Goal: Task Accomplishment & Management: Complete application form

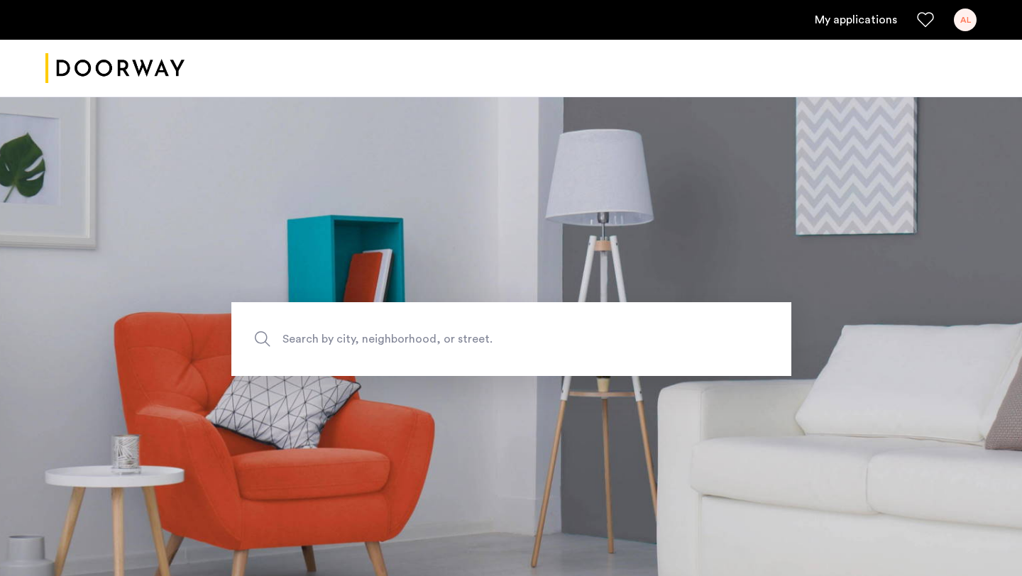
click at [836, 20] on link "My applications" at bounding box center [855, 19] width 82 height 17
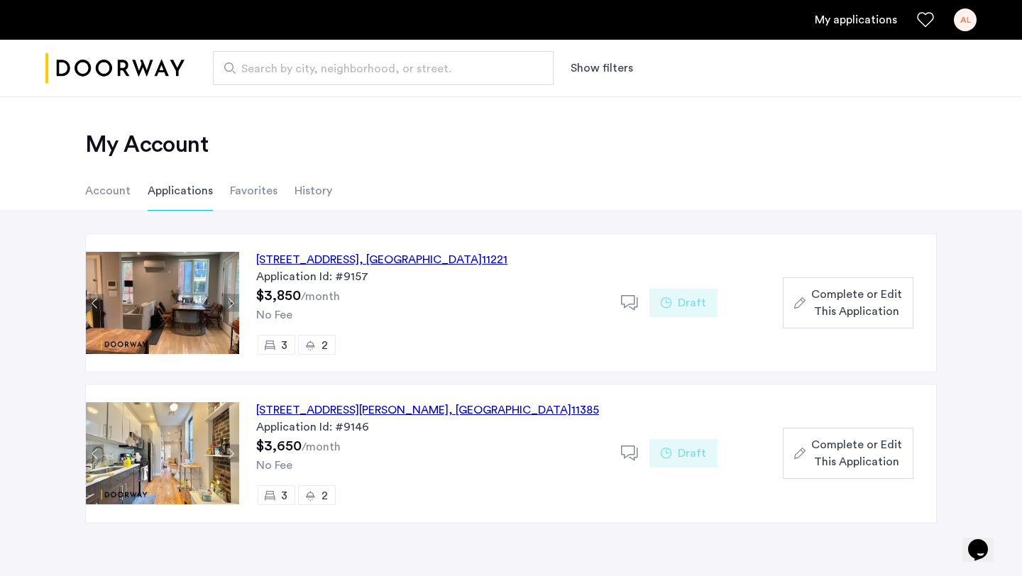
click at [297, 410] on div "6-05 Woodward Avenue, Unit 3R, Queens , NY 11385" at bounding box center [427, 410] width 343 height 17
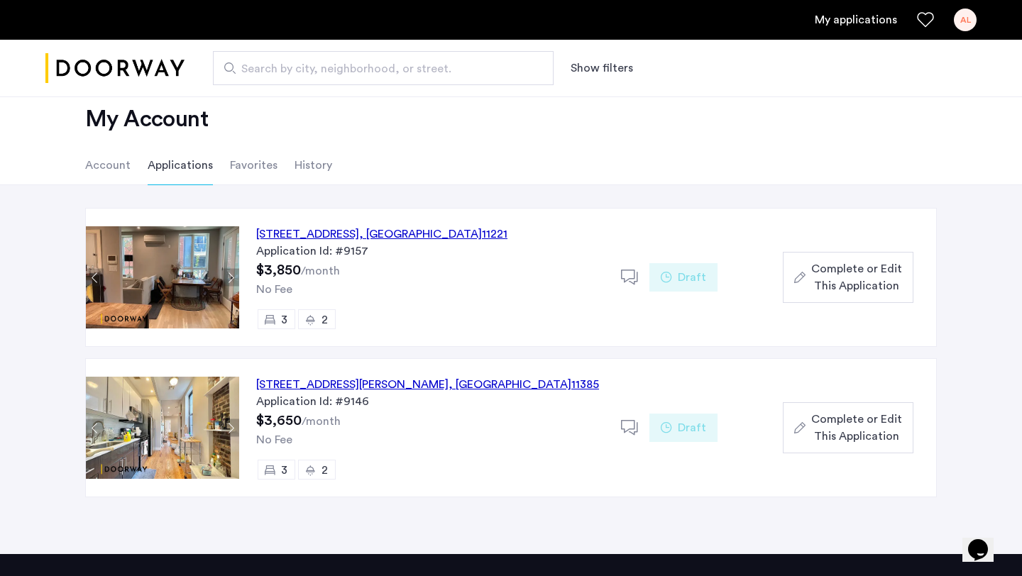
scroll to position [30, 0]
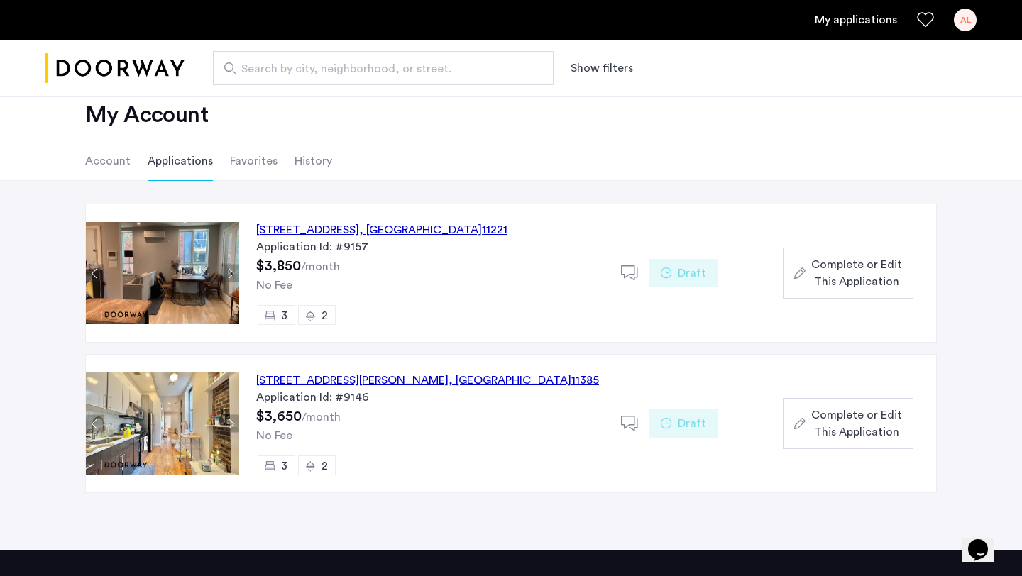
click at [821, 428] on span "Complete or Edit This Application" at bounding box center [856, 423] width 91 height 34
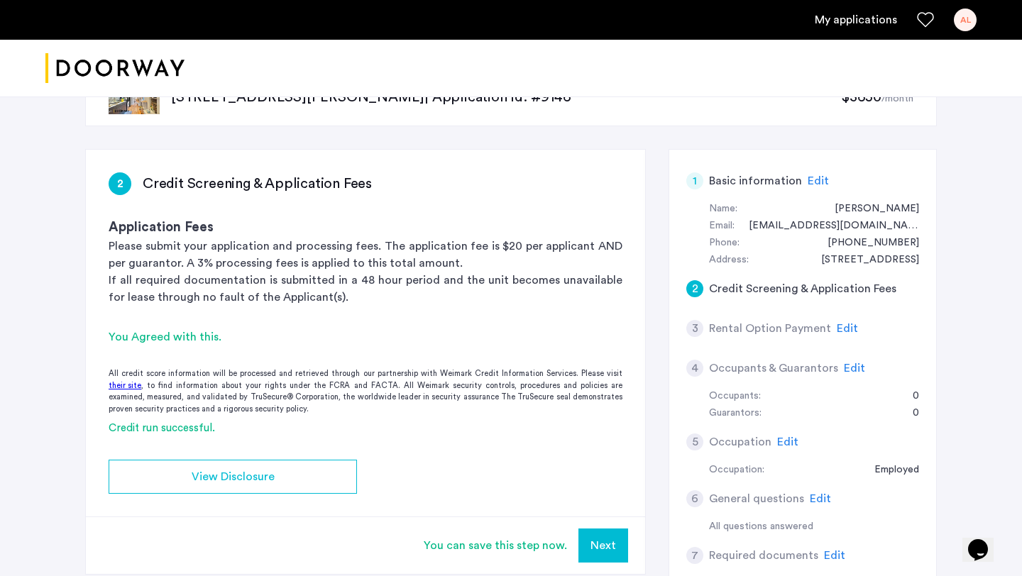
scroll to position [52, 0]
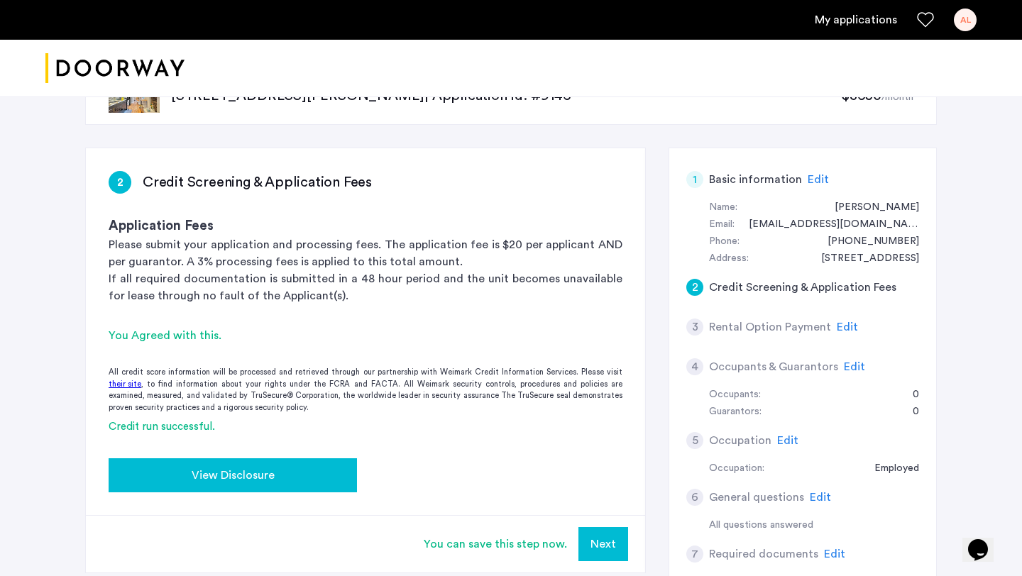
click at [189, 478] on div "View Disclosure" at bounding box center [233, 475] width 226 height 17
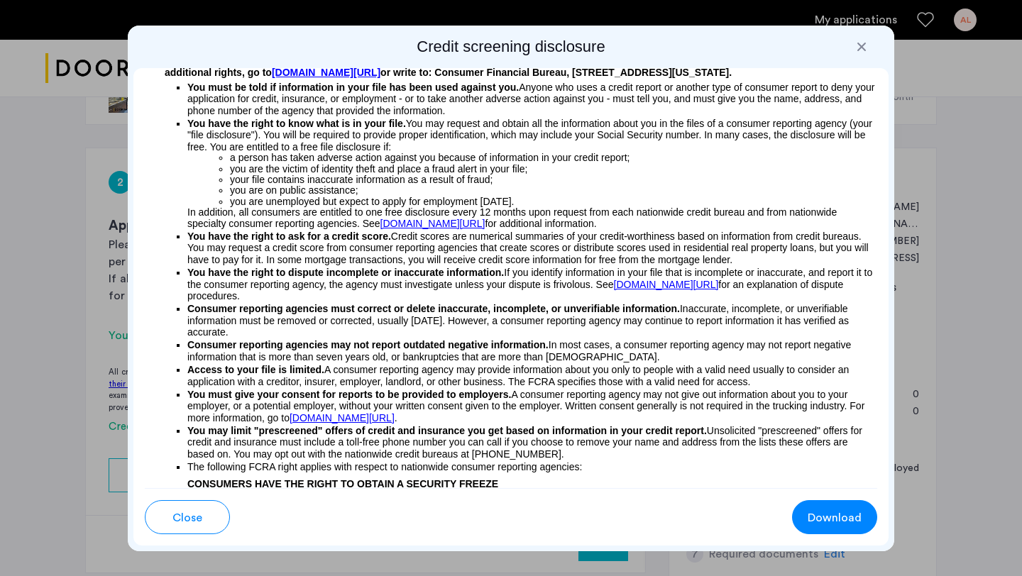
scroll to position [198, 0]
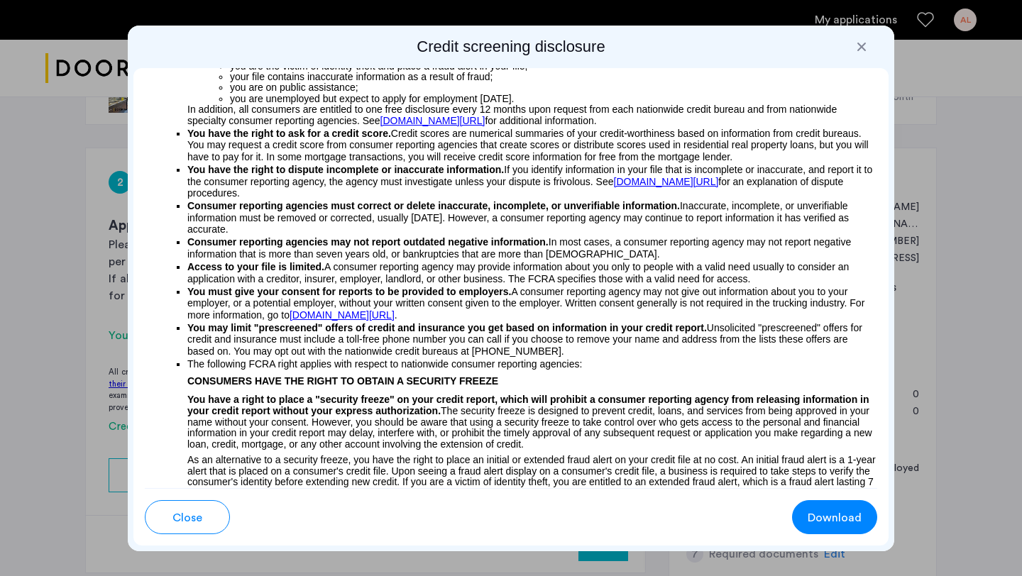
click at [840, 509] on span "Download" at bounding box center [834, 517] width 54 height 17
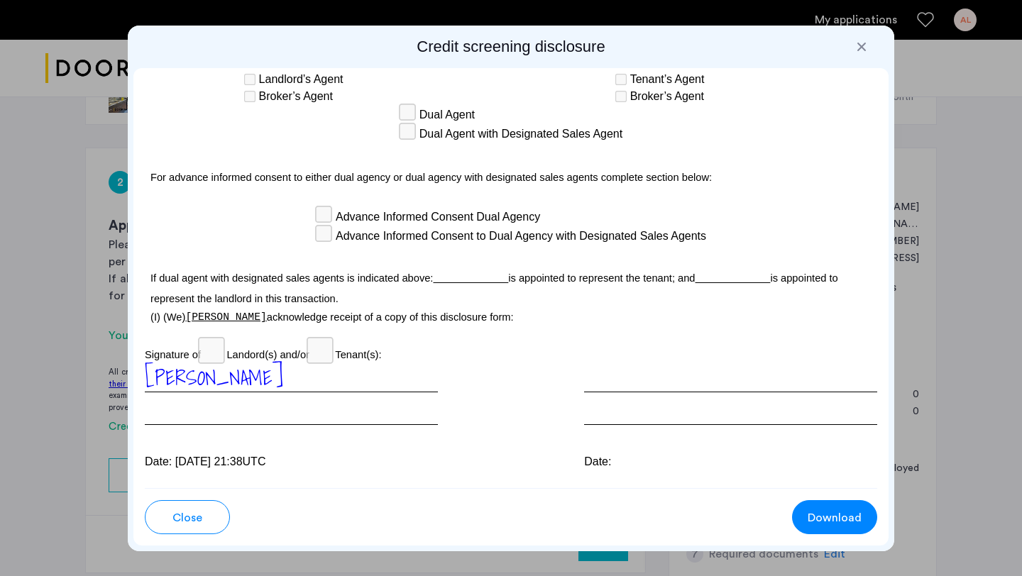
scroll to position [4163, 0]
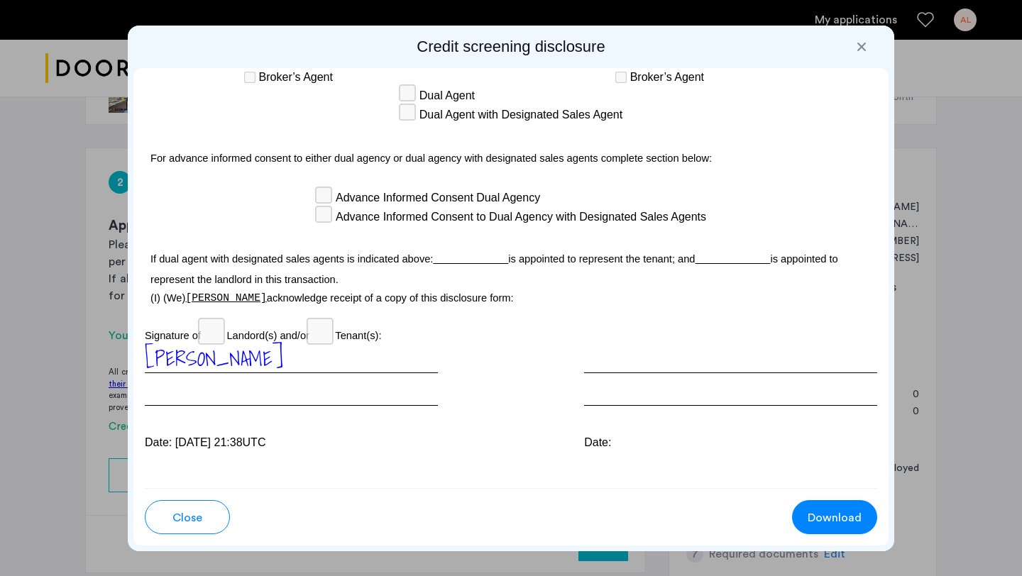
click at [157, 513] on button "Close" at bounding box center [187, 517] width 85 height 34
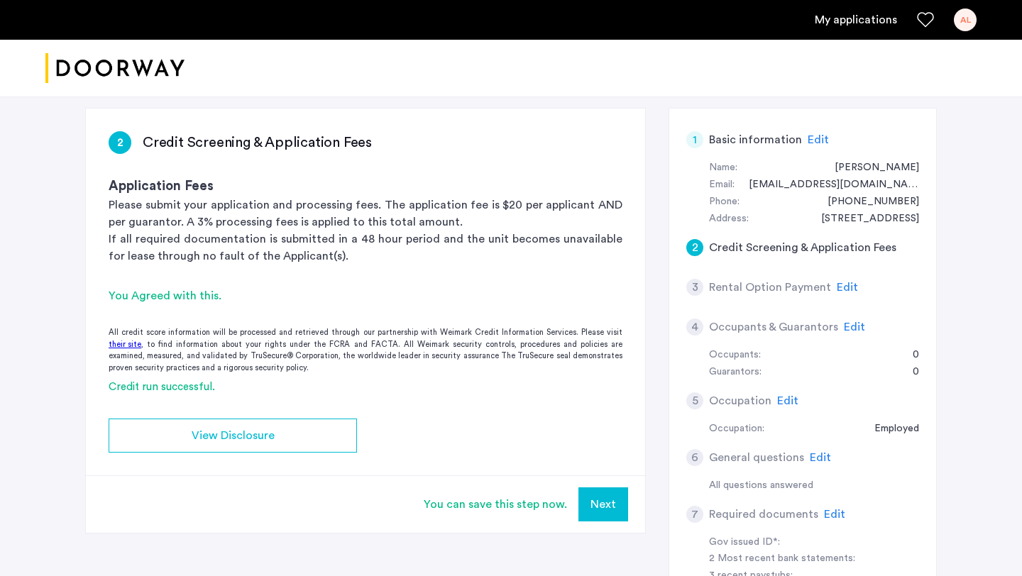
scroll to position [122, 0]
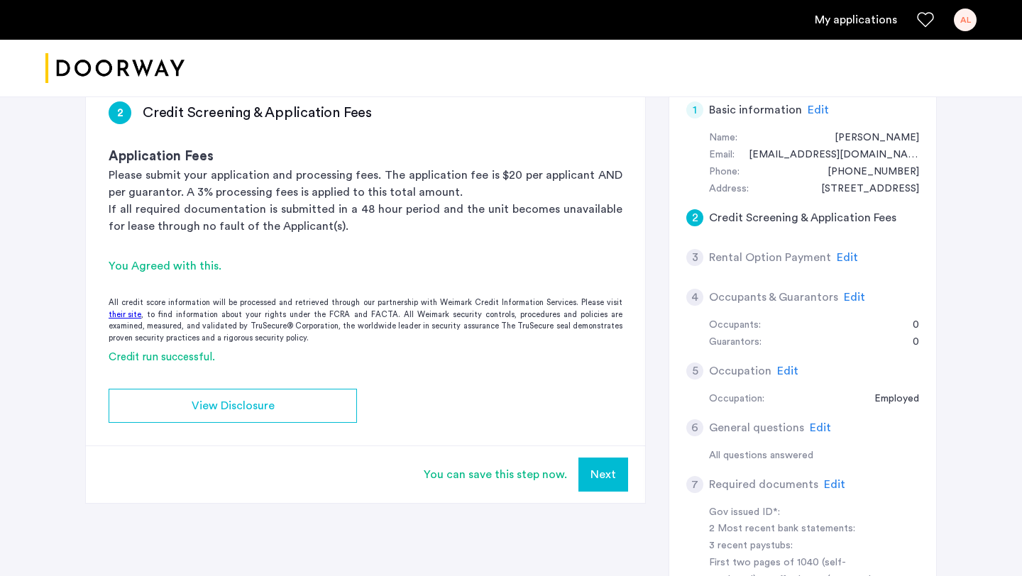
click at [615, 478] on button "Next" at bounding box center [603, 475] width 50 height 34
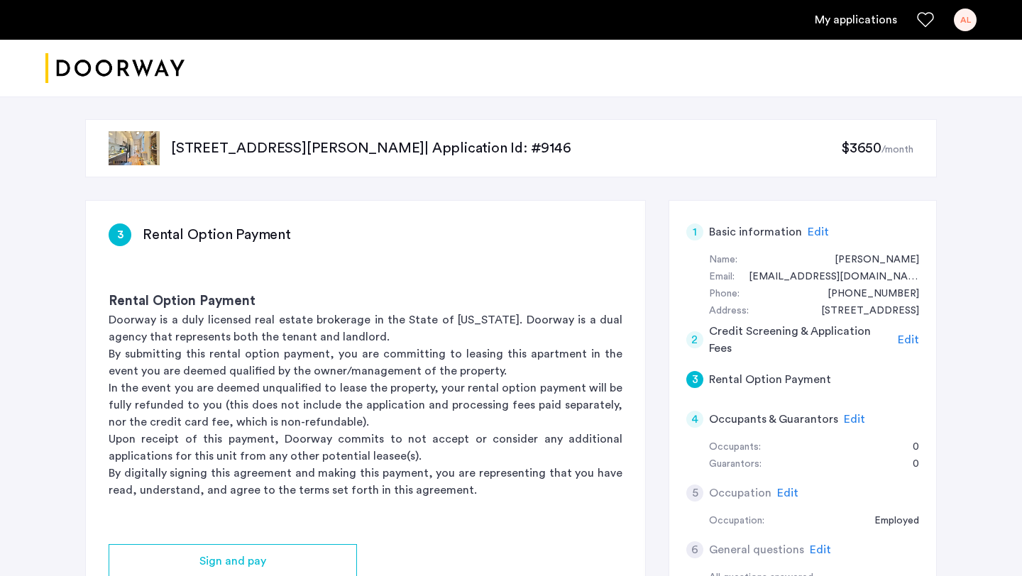
scroll to position [161, 0]
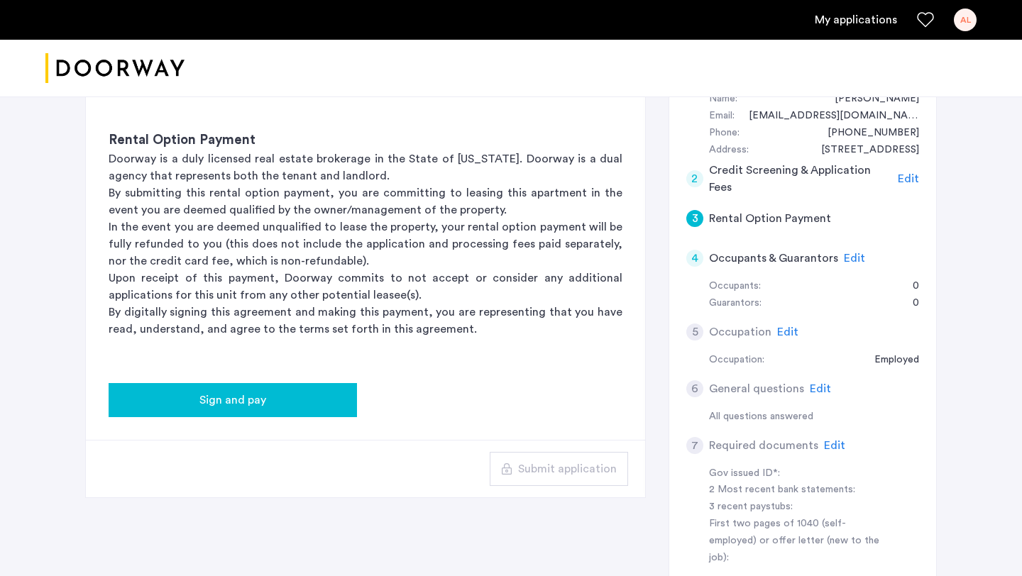
click at [305, 395] on div "Sign and pay" at bounding box center [233, 400] width 226 height 17
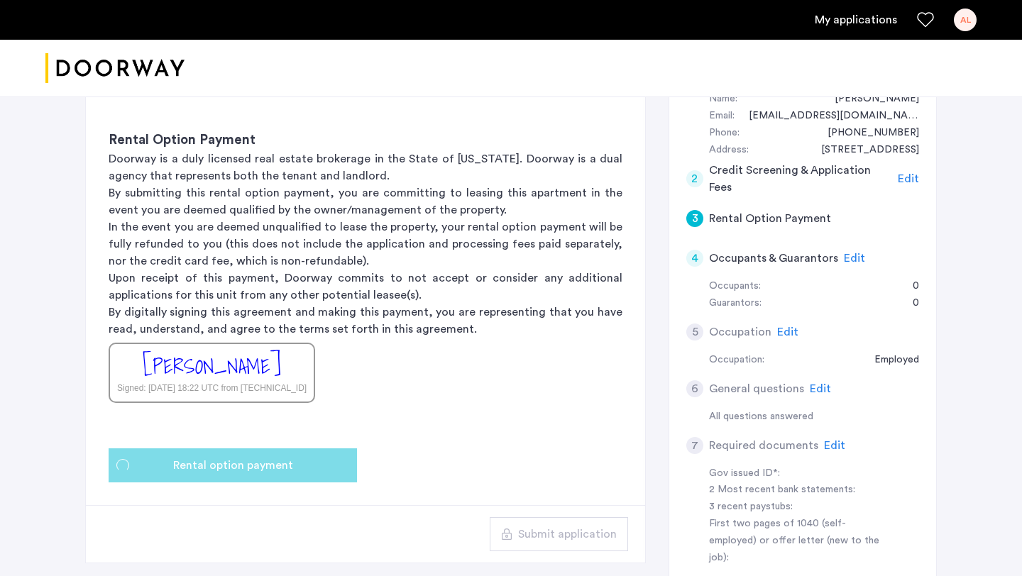
scroll to position [0, 0]
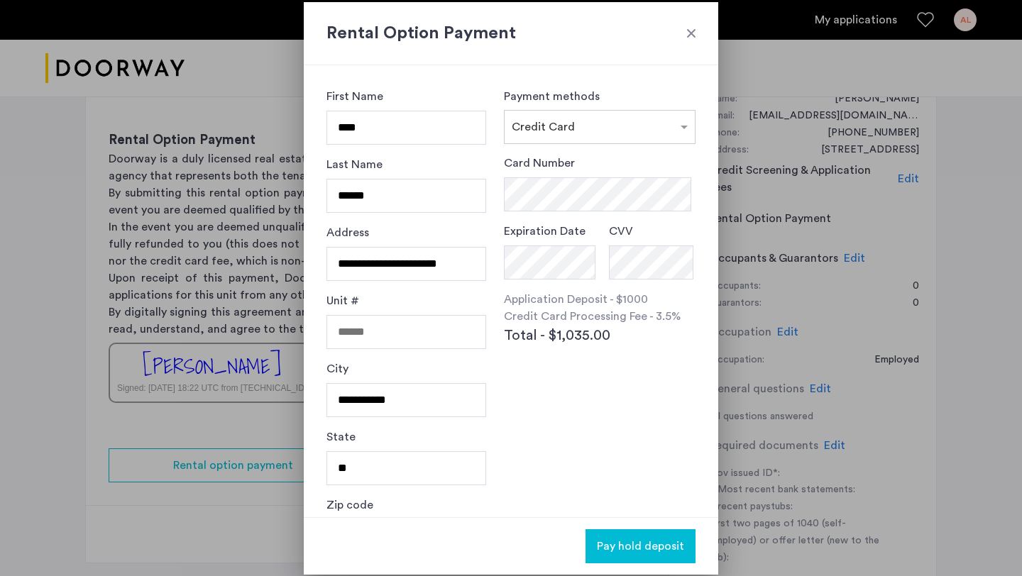
click at [682, 34] on h2 "Rental Option Payment" at bounding box center [510, 34] width 369 height 26
click at [687, 29] on div at bounding box center [691, 33] width 14 height 14
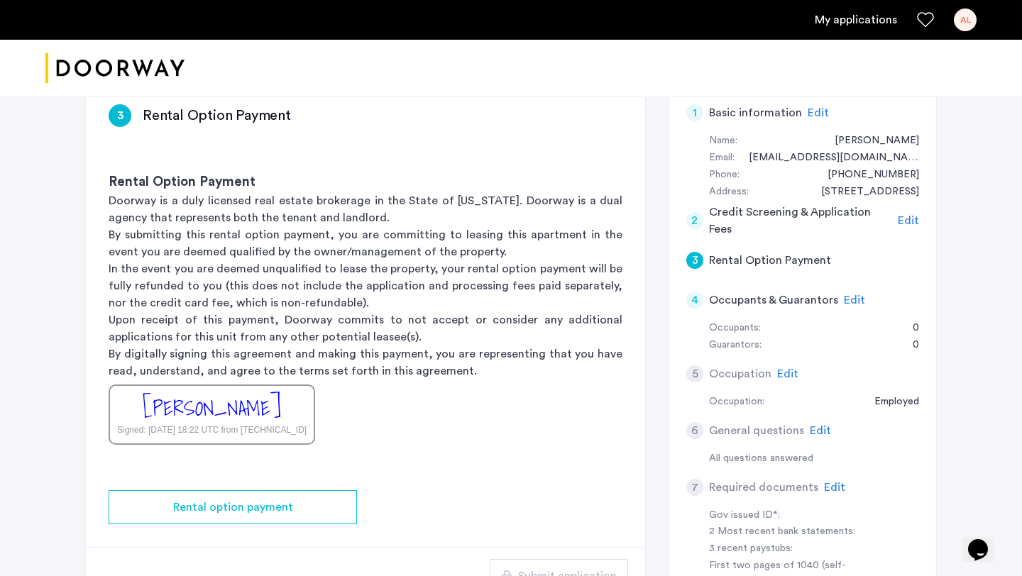
scroll to position [123, 0]
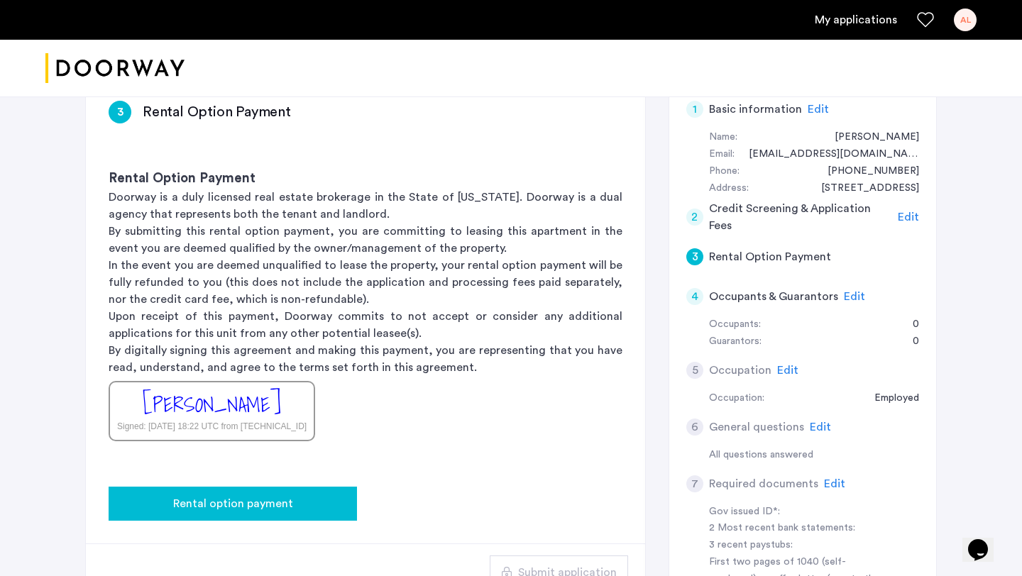
click at [278, 508] on span "Rental option payment" at bounding box center [233, 503] width 120 height 17
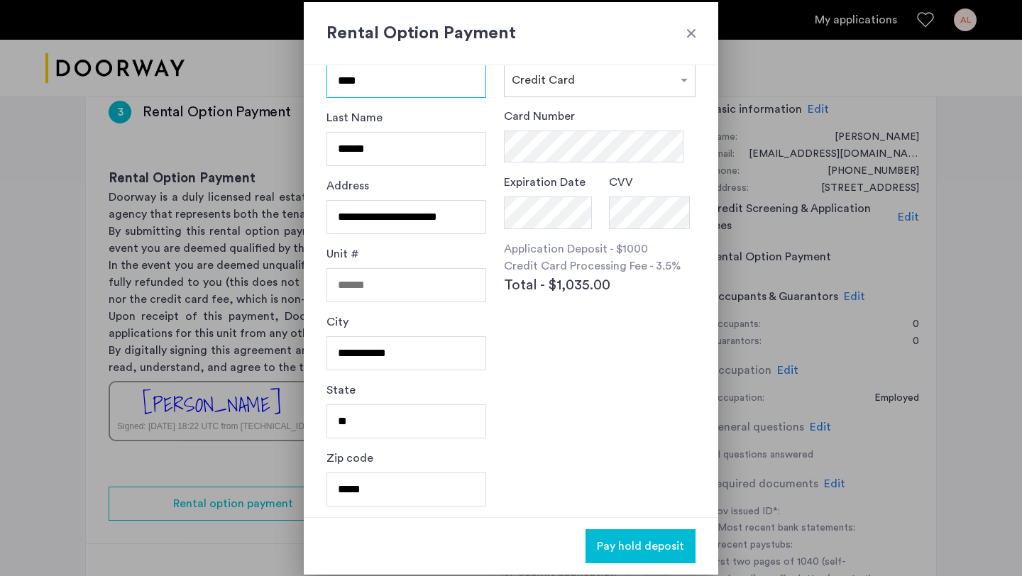
scroll to position [48, 0]
click at [687, 36] on div at bounding box center [691, 33] width 14 height 14
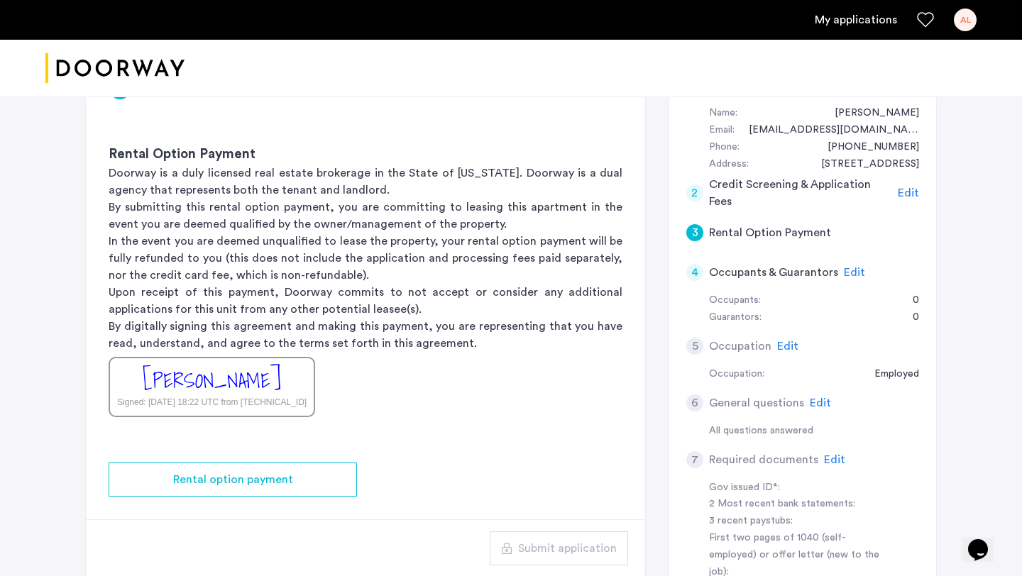
scroll to position [153, 0]
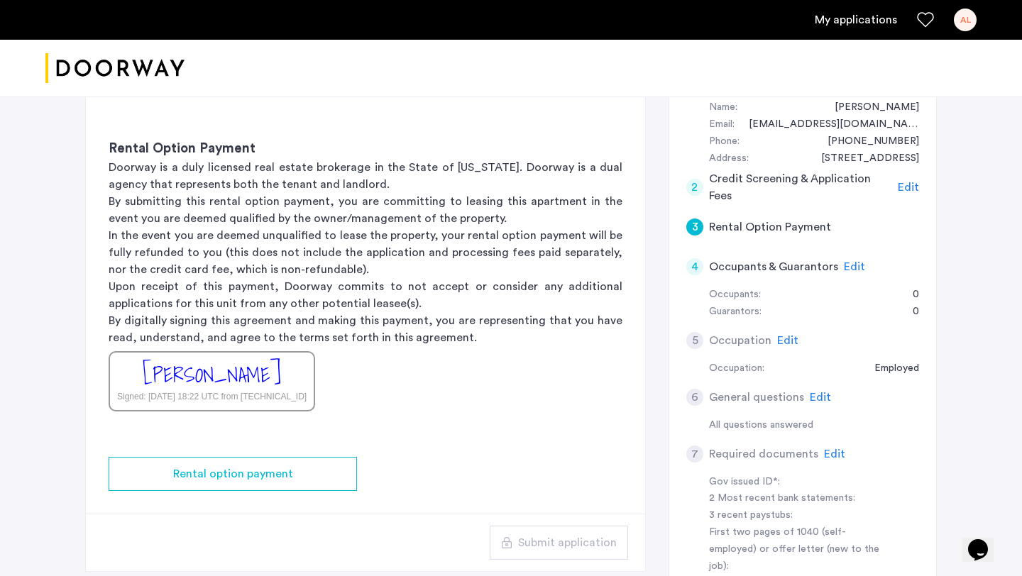
click at [850, 262] on span "Edit" at bounding box center [853, 266] width 21 height 11
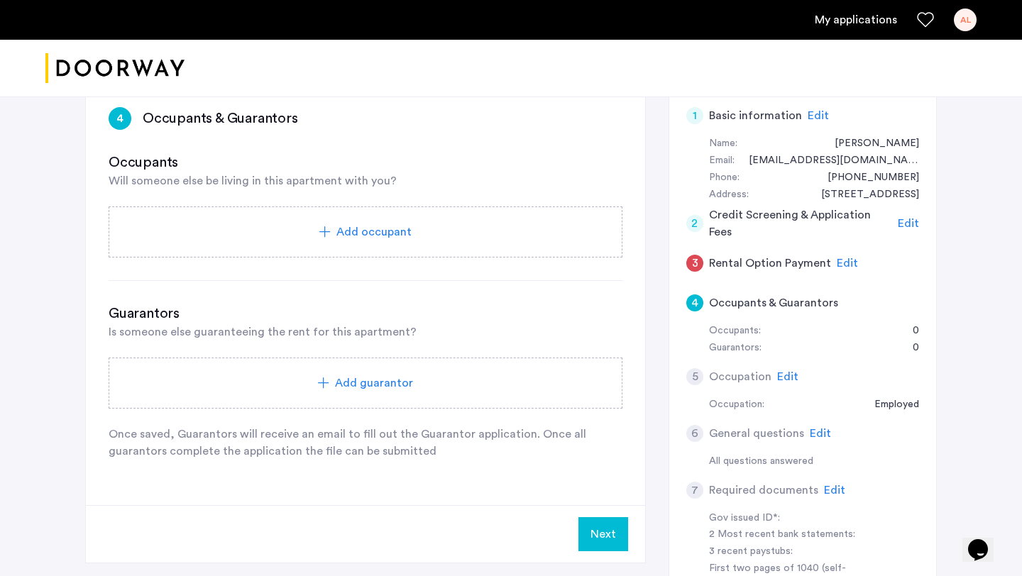
scroll to position [109, 0]
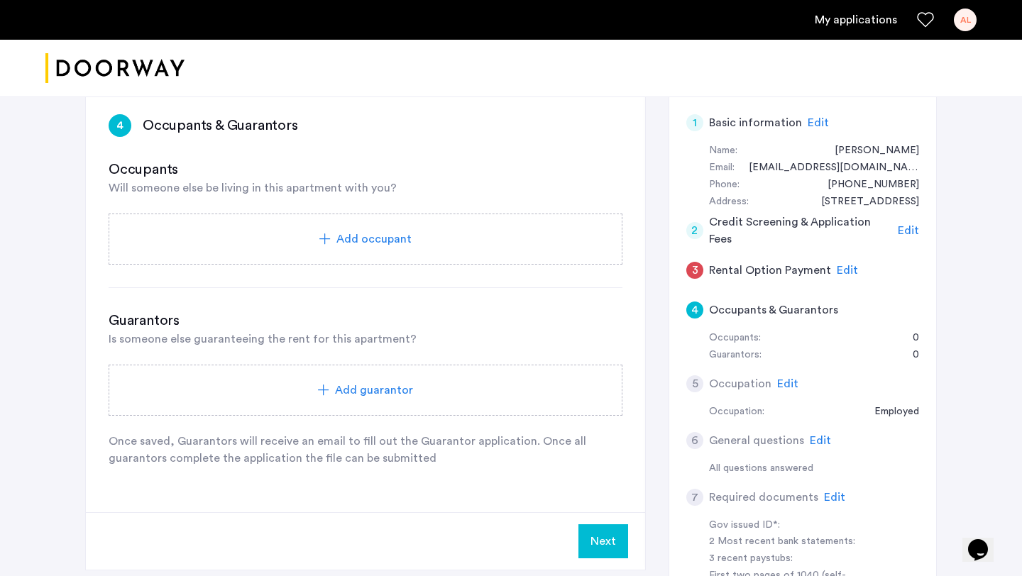
click at [443, 250] on div "Add occupant" at bounding box center [366, 239] width 514 height 51
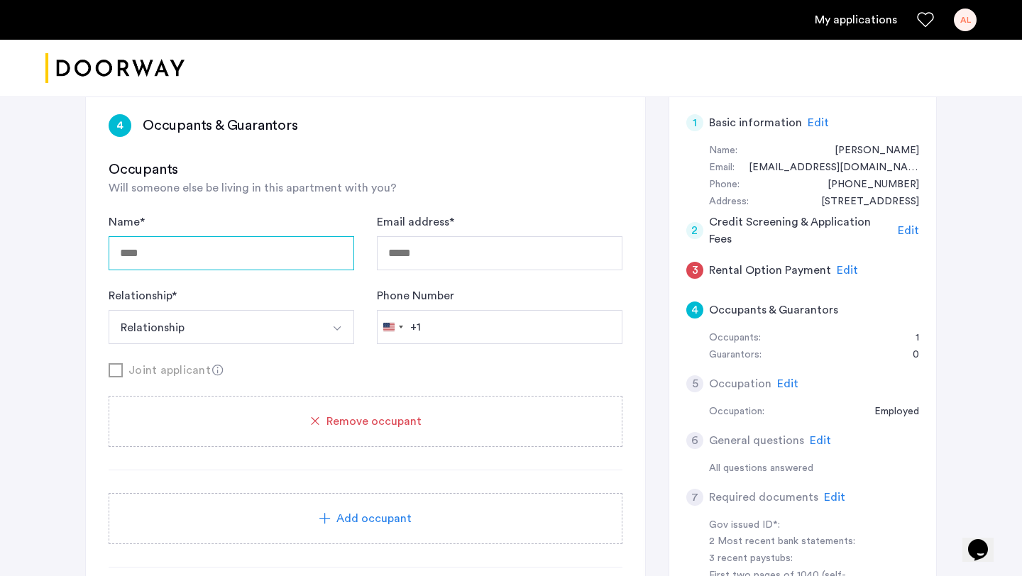
click at [188, 253] on input "Name *" at bounding box center [231, 253] width 245 height 34
type input "**********"
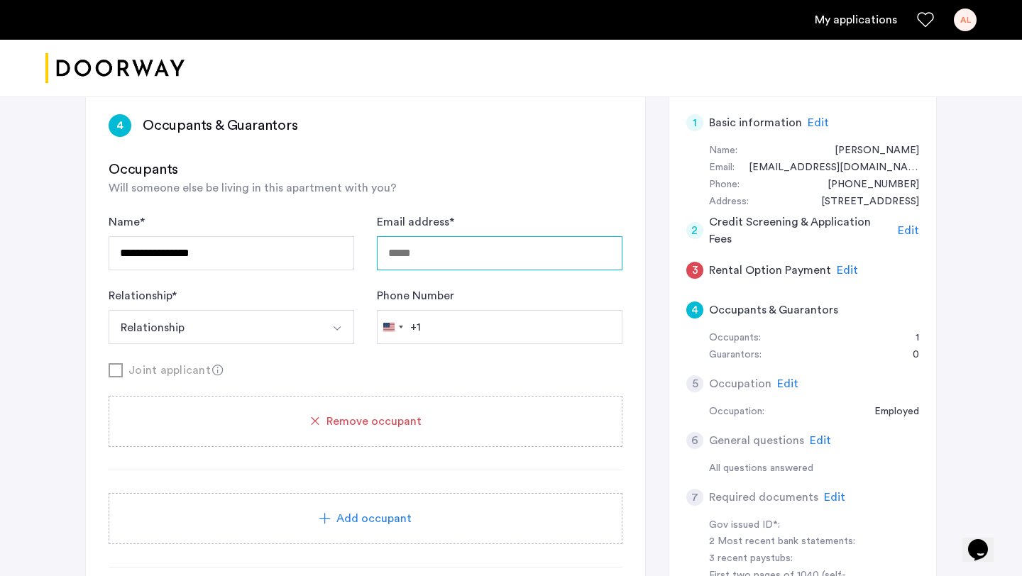
click at [444, 250] on input "Email address *" at bounding box center [499, 253] width 245 height 34
type input "**********"
click at [320, 333] on button "Select option" at bounding box center [337, 327] width 34 height 34
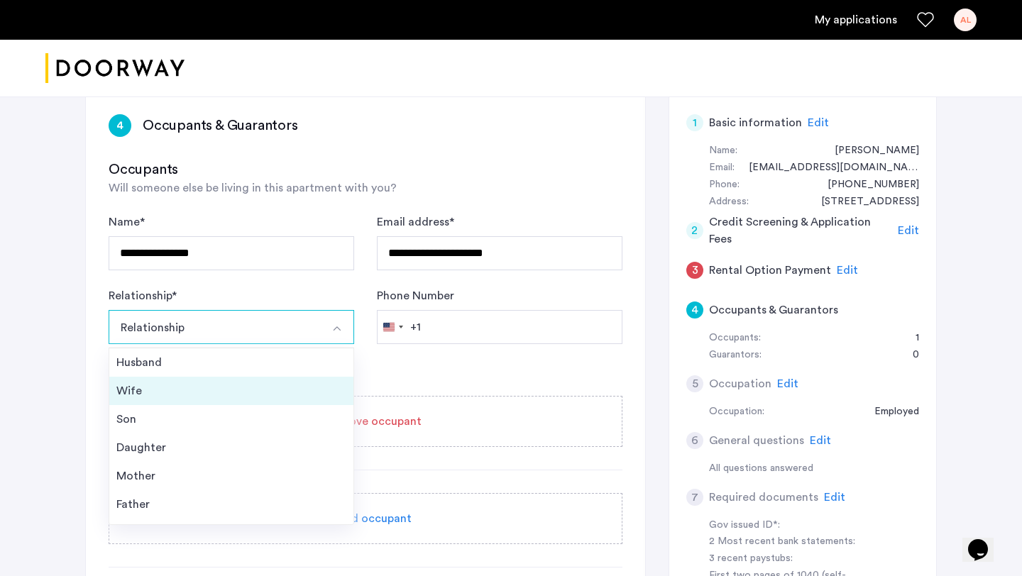
scroll to position [51, 0]
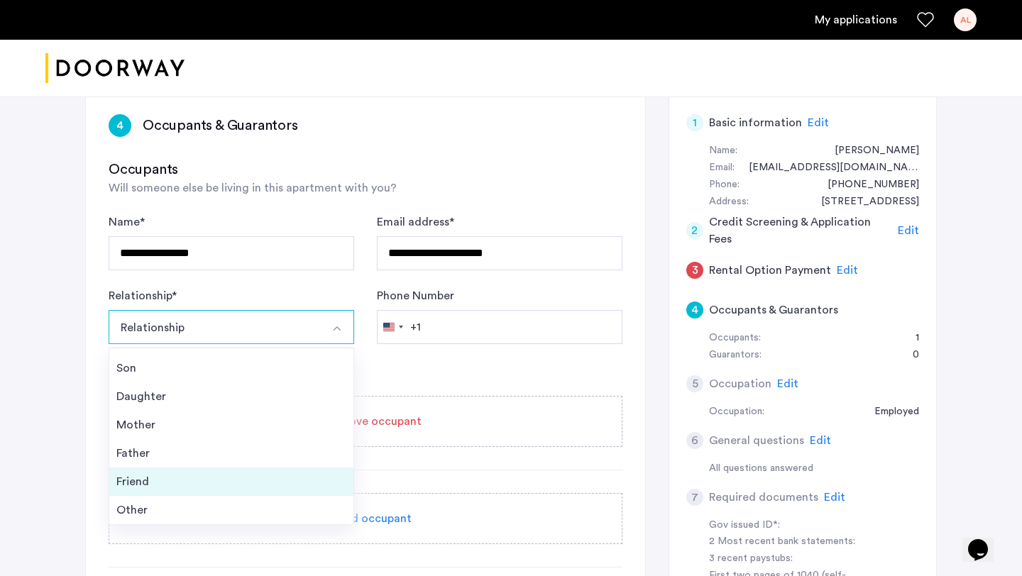
click at [250, 475] on div "Friend" at bounding box center [231, 481] width 230 height 17
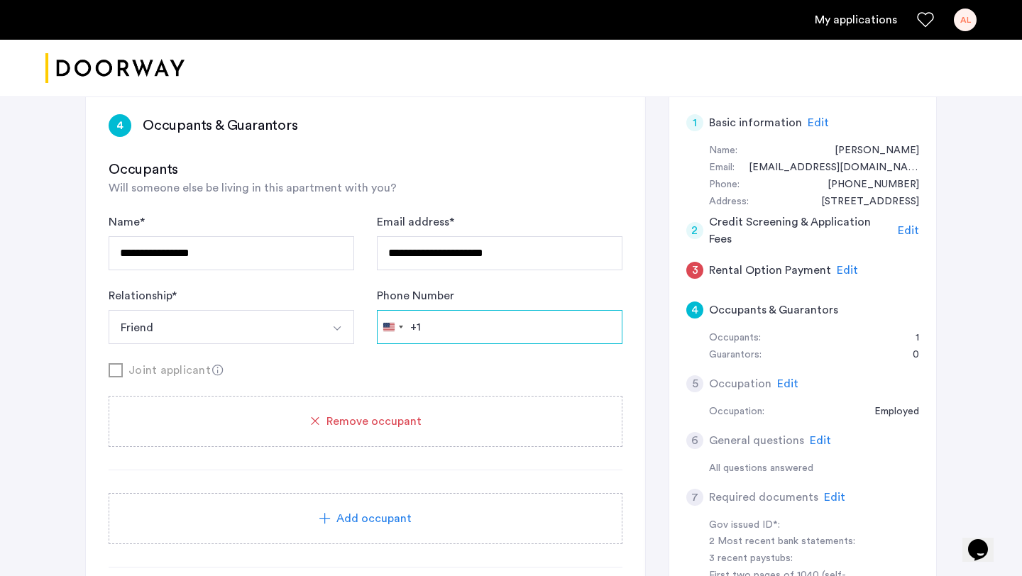
click at [459, 326] on input "Phone Number" at bounding box center [499, 327] width 245 height 34
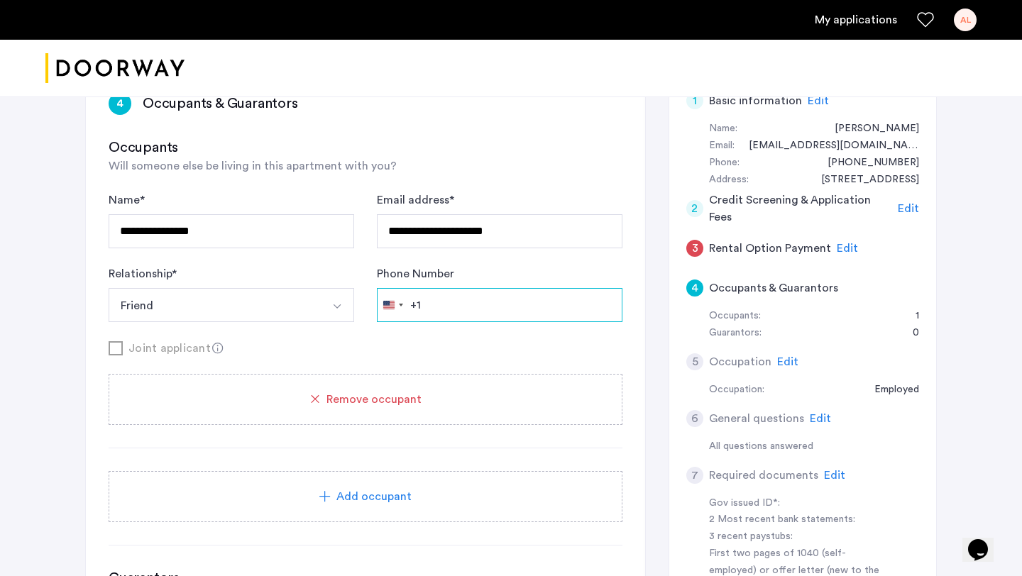
scroll to position [132, 0]
paste input "**********"
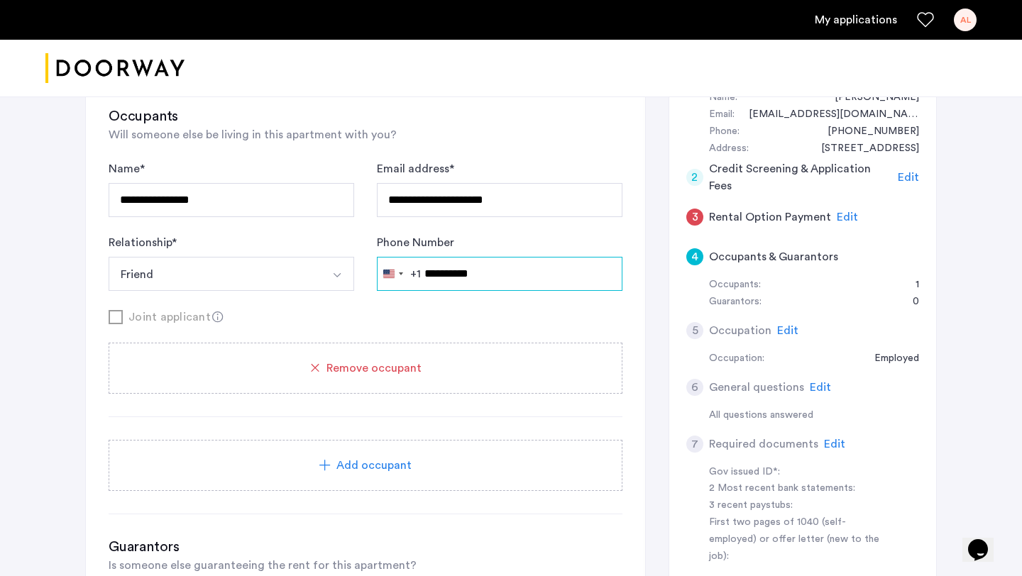
scroll to position [197, 0]
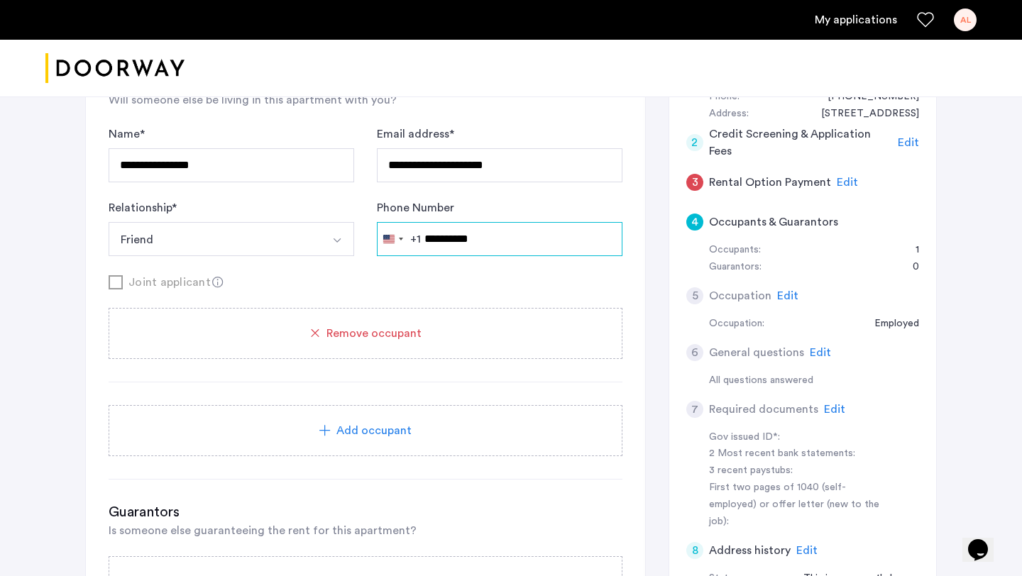
type input "**********"
click at [379, 429] on span "Add occupant" at bounding box center [373, 430] width 75 height 17
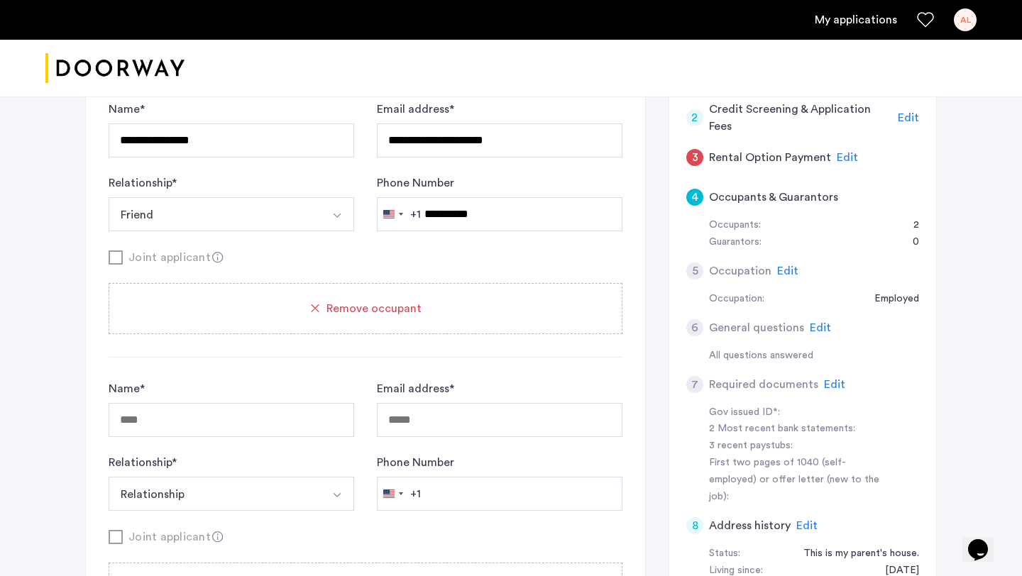
scroll to position [231, 0]
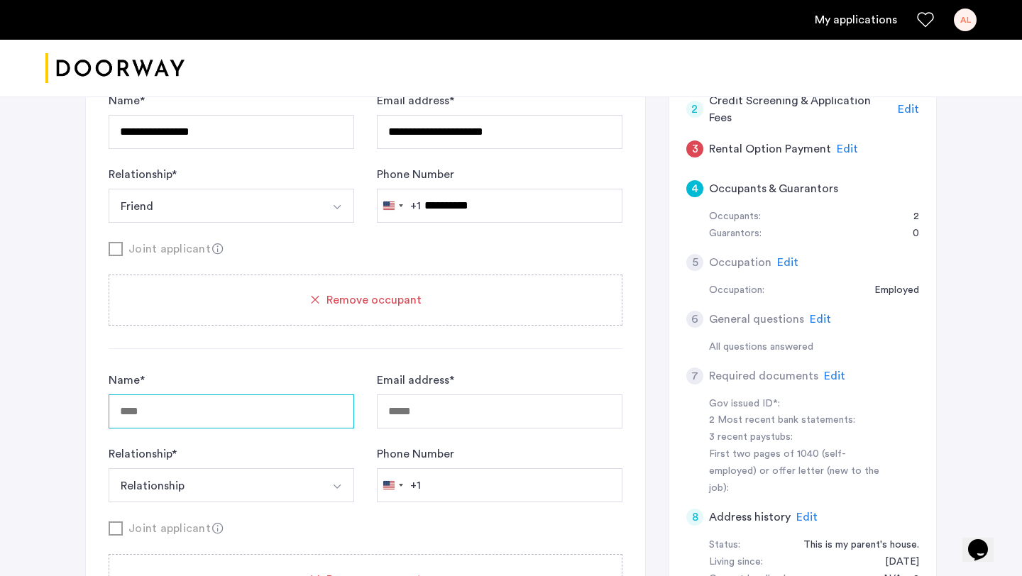
click at [210, 395] on input "Name *" at bounding box center [231, 411] width 245 height 34
type input "**********"
click at [458, 411] on input "Email address *" at bounding box center [499, 411] width 245 height 34
type input "**********"
click at [306, 486] on button "Relationship" at bounding box center [215, 485] width 212 height 34
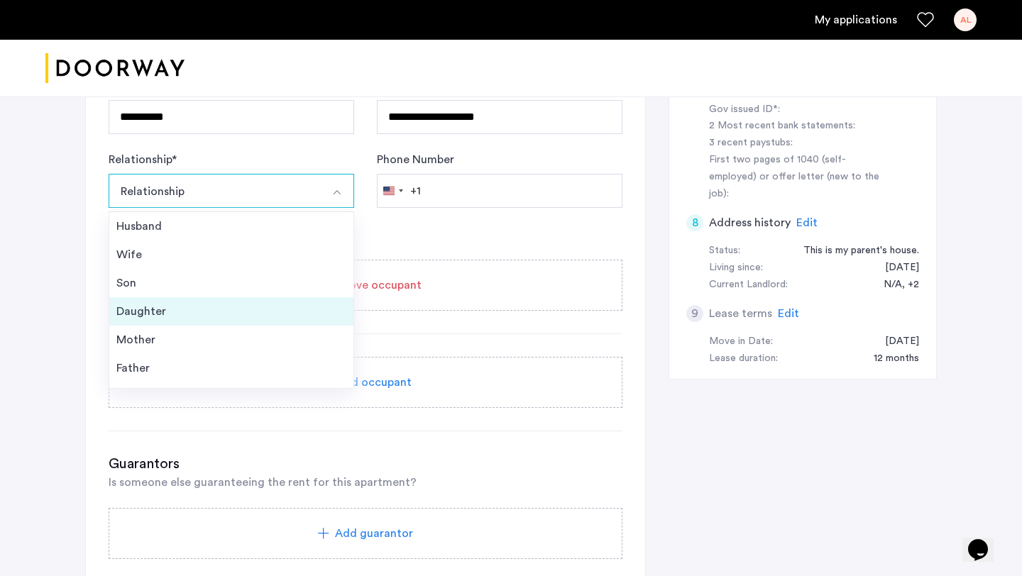
scroll to position [51, 0]
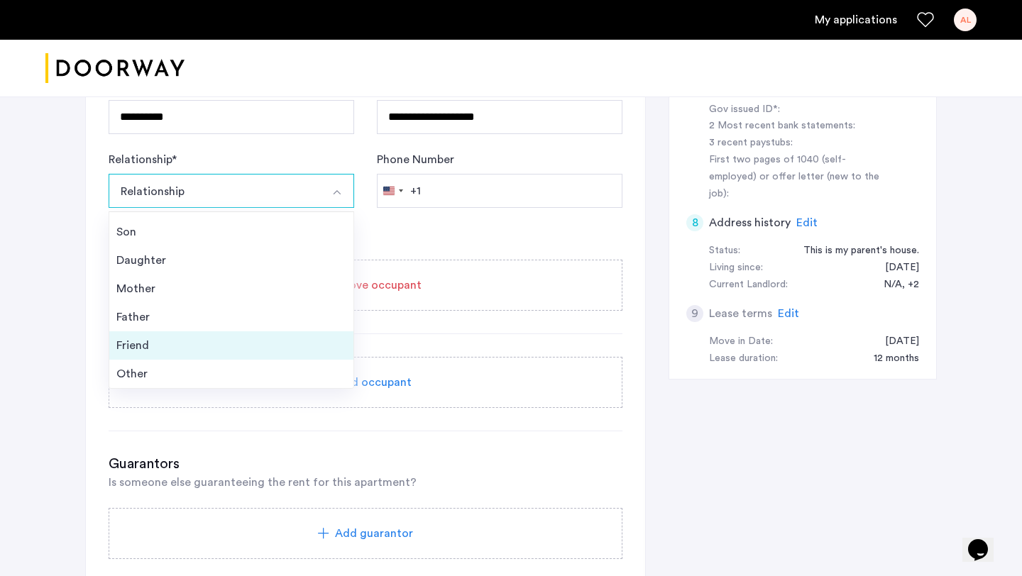
click at [242, 345] on div "Friend" at bounding box center [231, 345] width 230 height 17
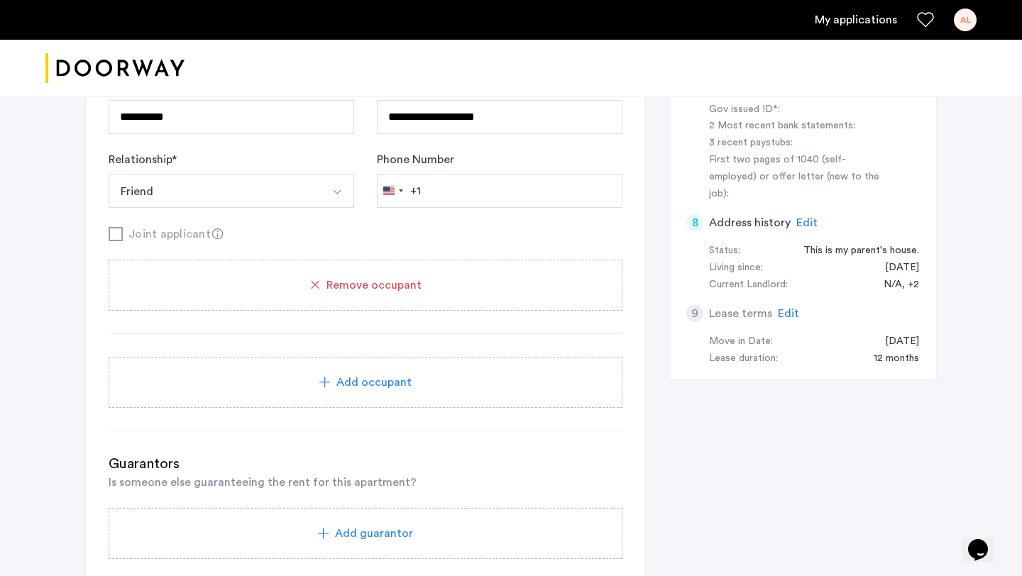
click at [340, 380] on span "Add occupant" at bounding box center [373, 382] width 75 height 17
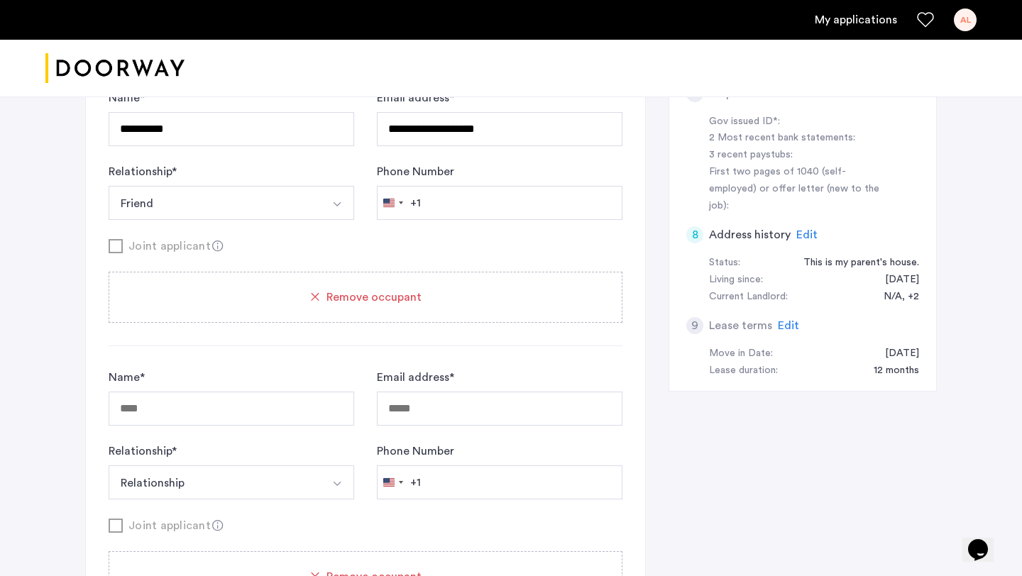
scroll to position [619, 0]
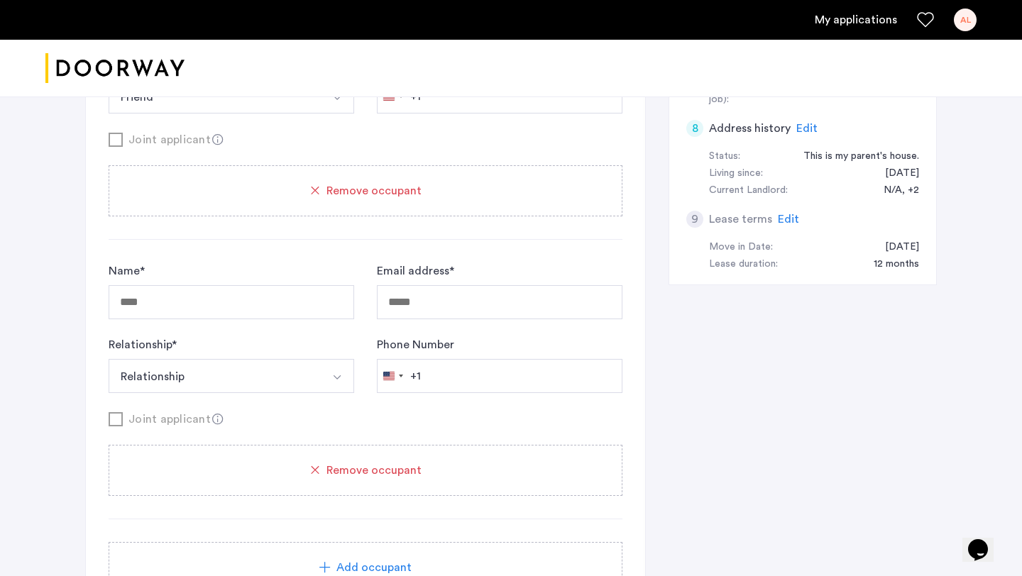
click at [356, 469] on span "Remove occupant" at bounding box center [373, 470] width 95 height 17
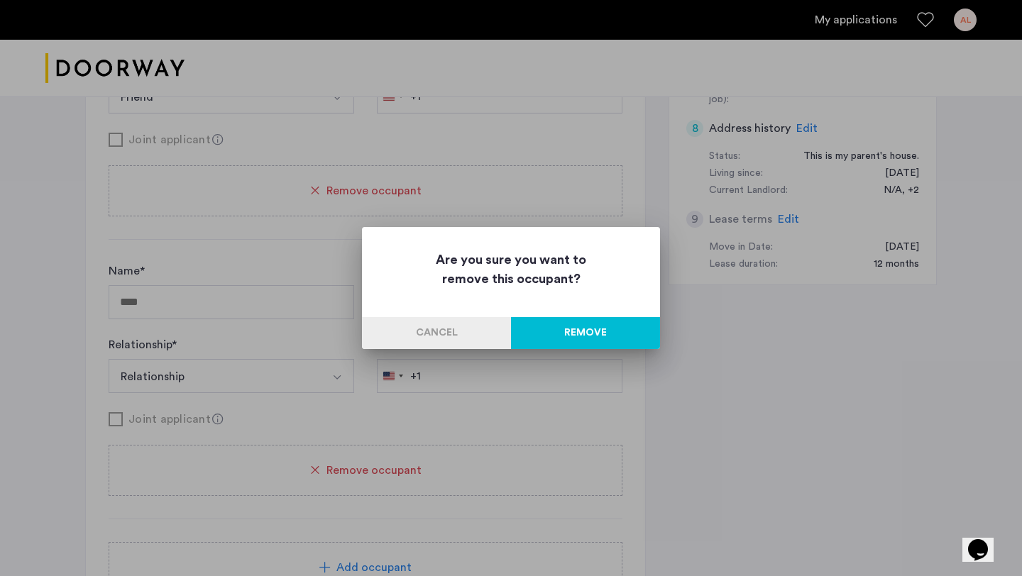
scroll to position [0, 0]
click at [555, 331] on button "Remove" at bounding box center [585, 333] width 149 height 32
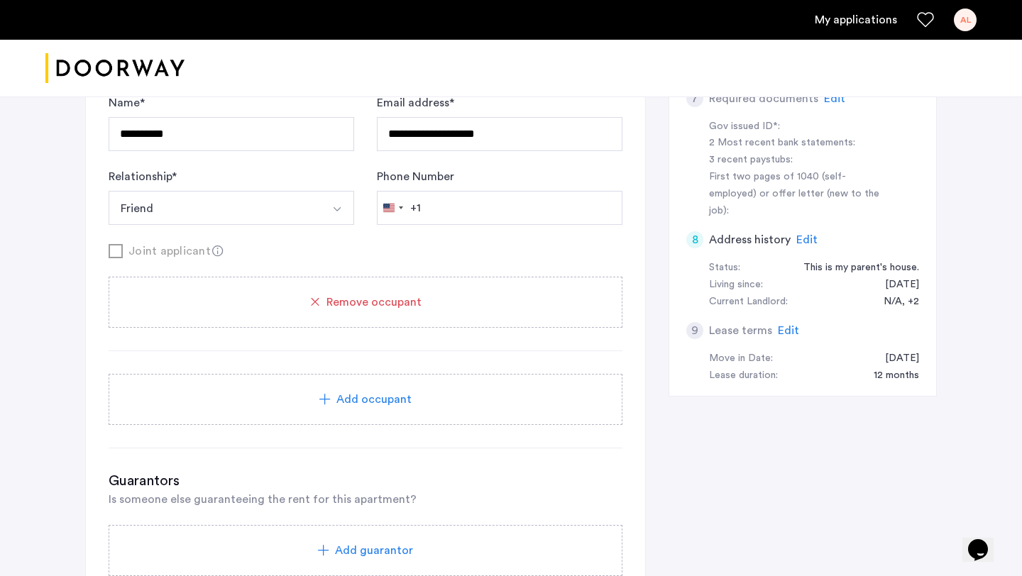
scroll to position [484, 0]
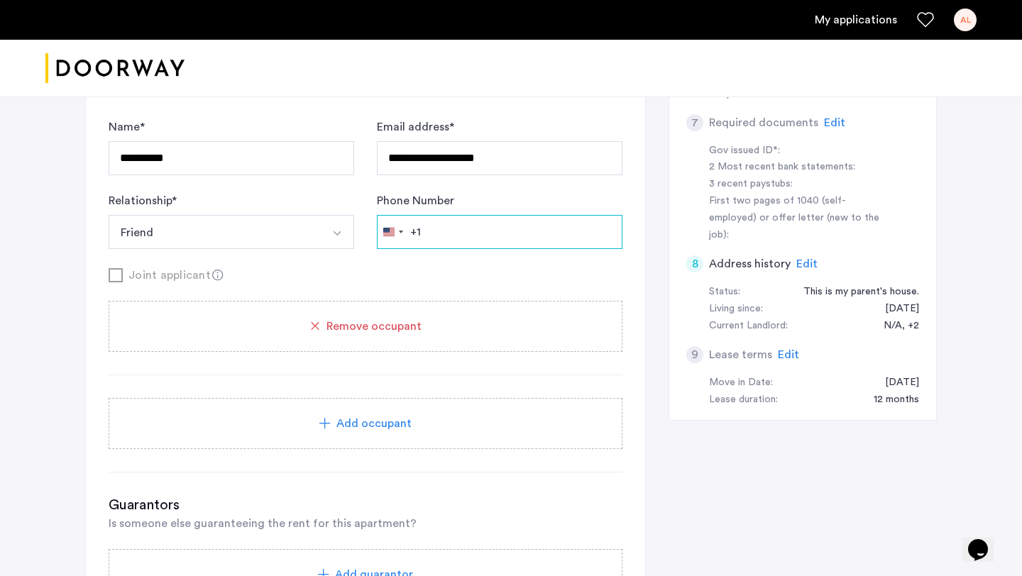
click at [463, 238] on input "Phone Number" at bounding box center [499, 232] width 245 height 34
paste input "**********"
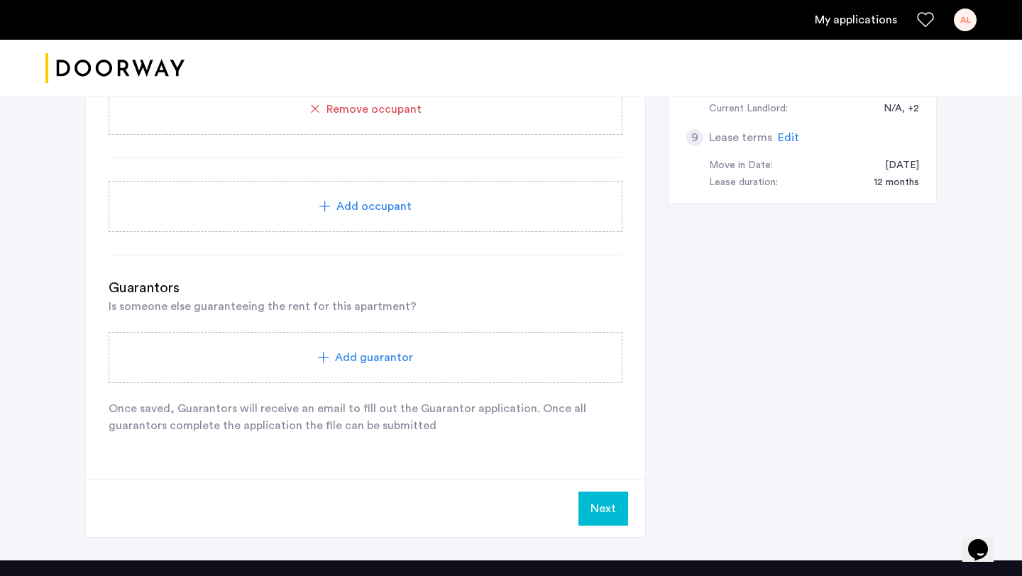
scroll to position [731, 0]
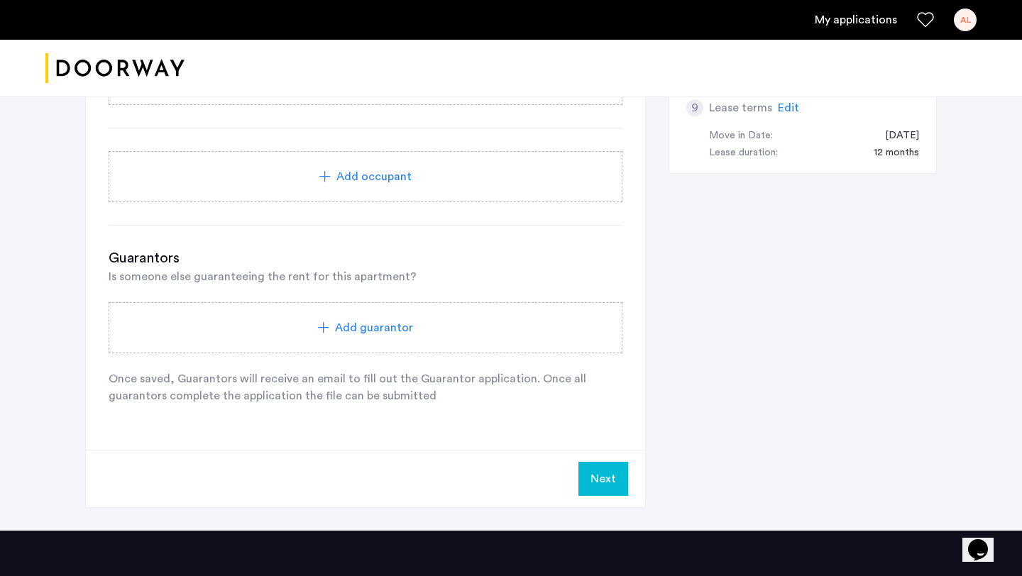
type input "**********"
click at [592, 480] on button "Next" at bounding box center [603, 479] width 50 height 34
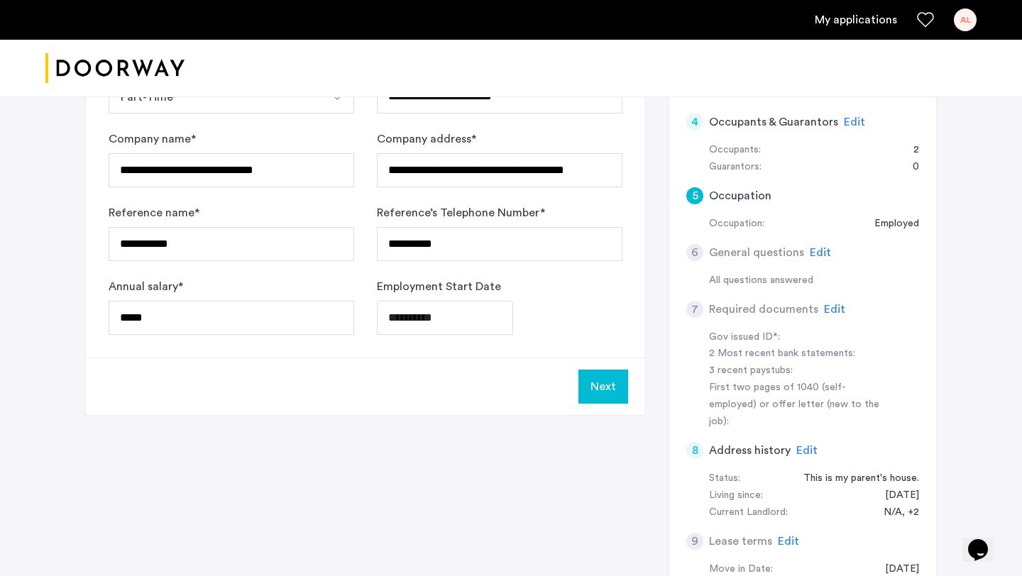
scroll to position [297, 0]
click at [602, 386] on button "Next" at bounding box center [603, 387] width 50 height 34
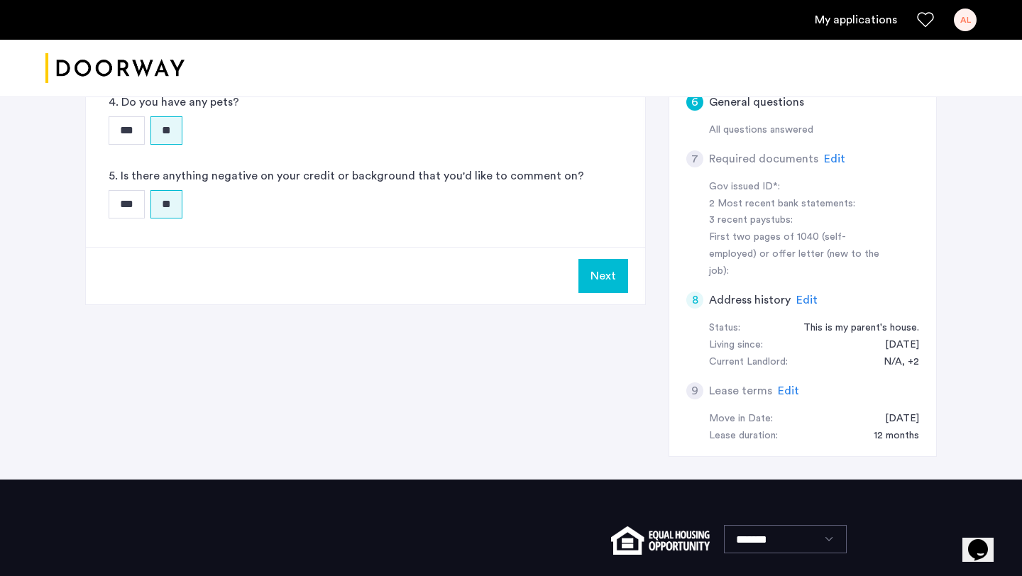
scroll to position [449, 0]
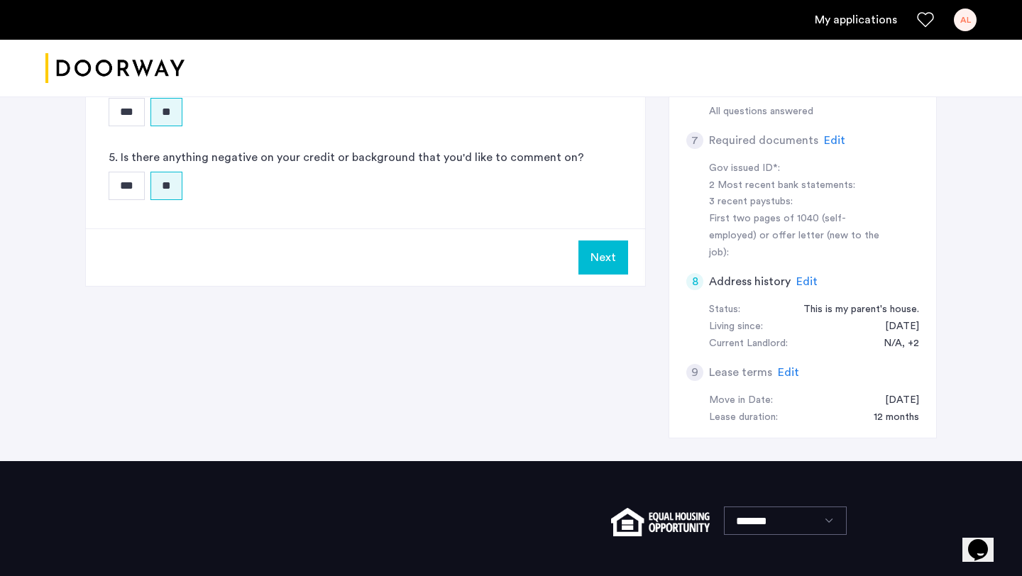
click at [597, 254] on button "Next" at bounding box center [603, 257] width 50 height 34
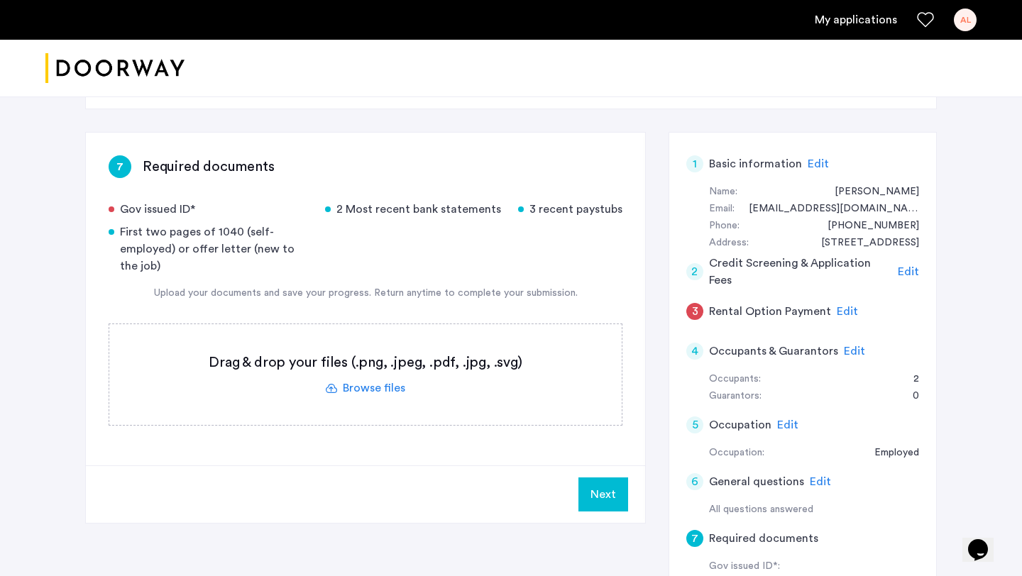
scroll to position [75, 0]
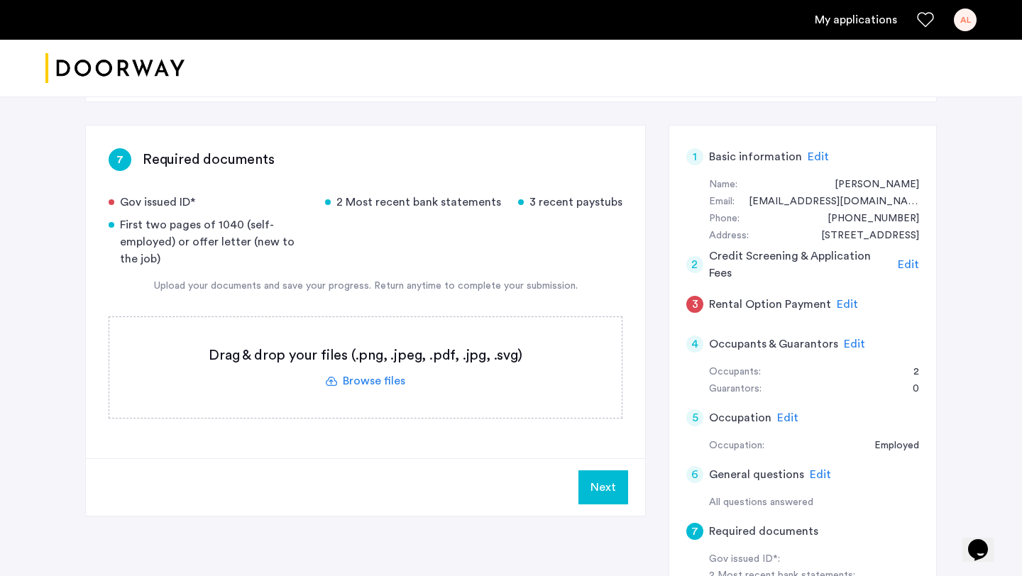
click at [358, 384] on label at bounding box center [365, 367] width 512 height 101
click at [0, 0] on input "file" at bounding box center [0, 0] width 0 height 0
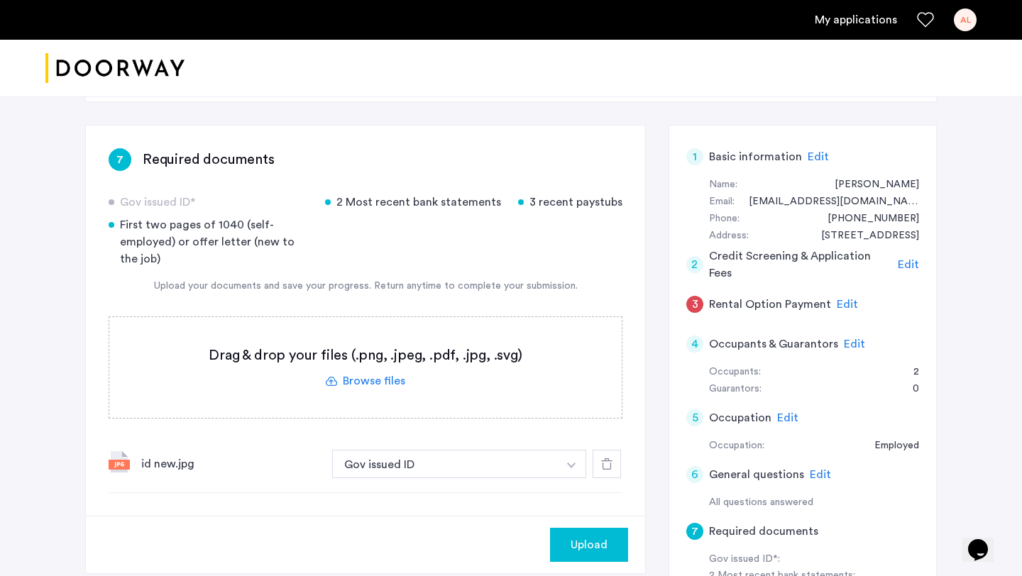
click at [355, 384] on label at bounding box center [365, 367] width 512 height 101
click at [0, 0] on input "file" at bounding box center [0, 0] width 0 height 0
click at [385, 382] on label at bounding box center [365, 367] width 512 height 101
click at [0, 0] on input "file" at bounding box center [0, 0] width 0 height 0
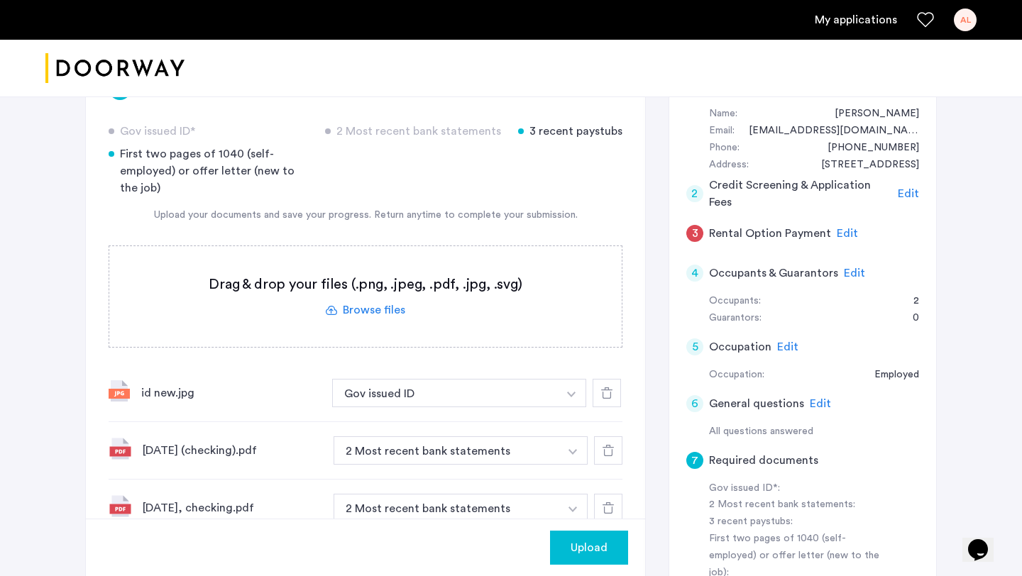
scroll to position [140, 0]
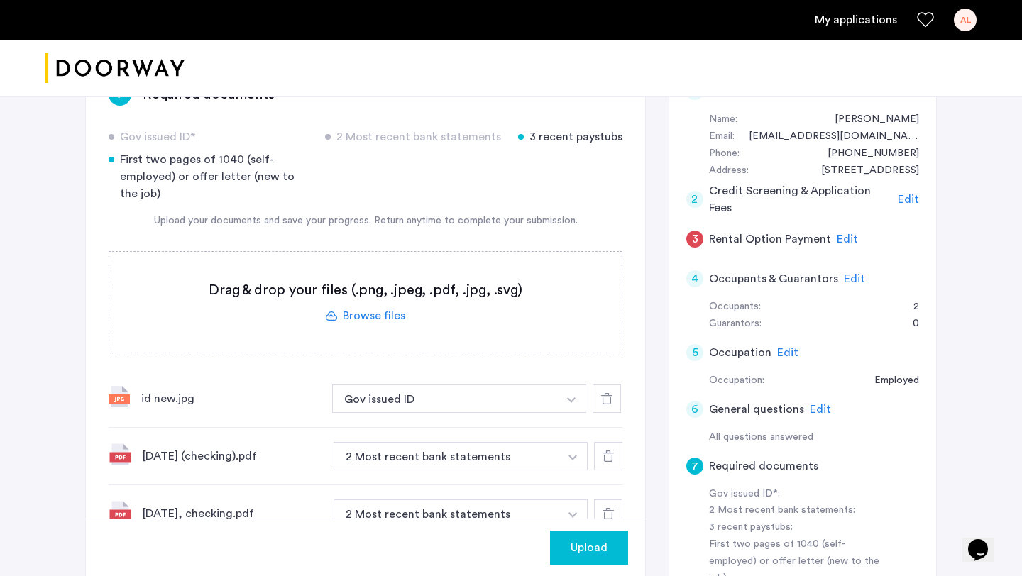
click at [391, 317] on label at bounding box center [365, 302] width 512 height 101
click at [0, 0] on input "file" at bounding box center [0, 0] width 0 height 0
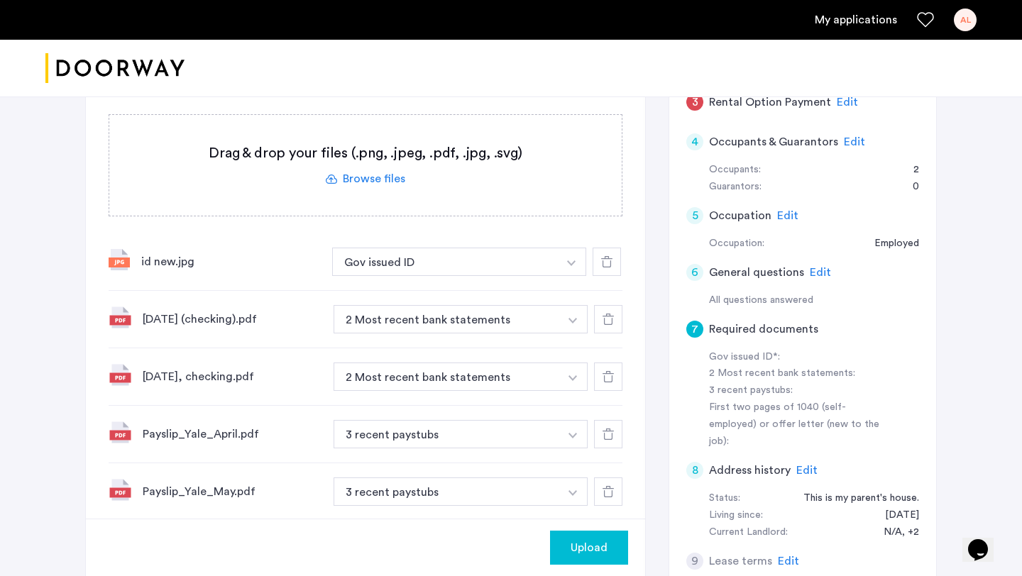
scroll to position [252, 0]
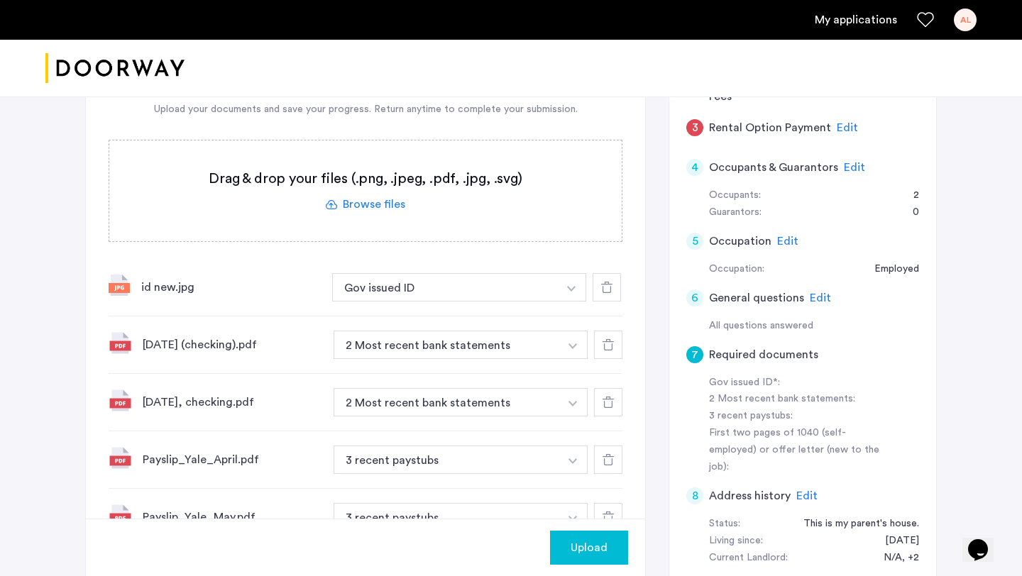
click at [385, 206] on label at bounding box center [365, 190] width 512 height 101
click at [0, 0] on input "file" at bounding box center [0, 0] width 0 height 0
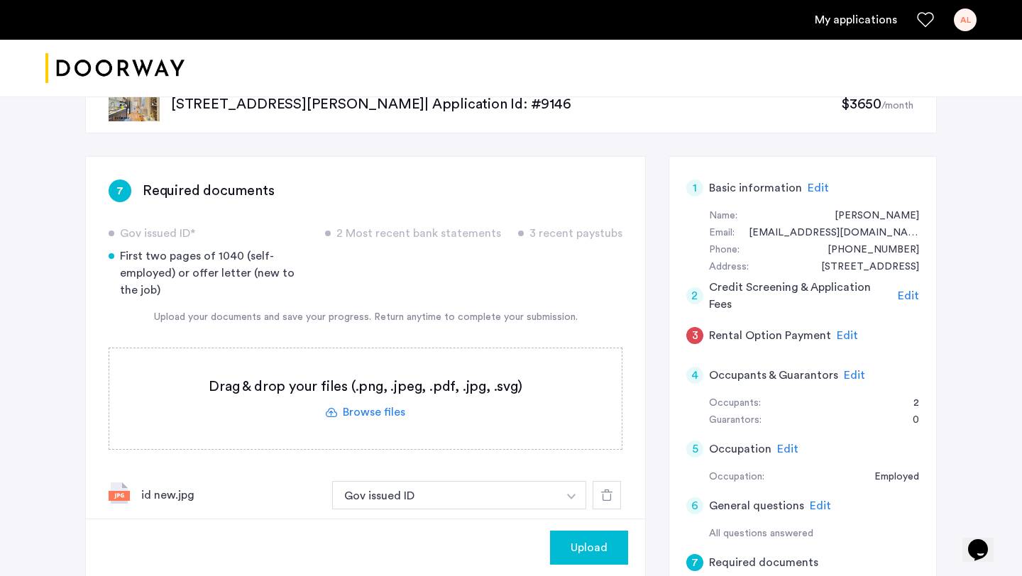
scroll to position [0, 0]
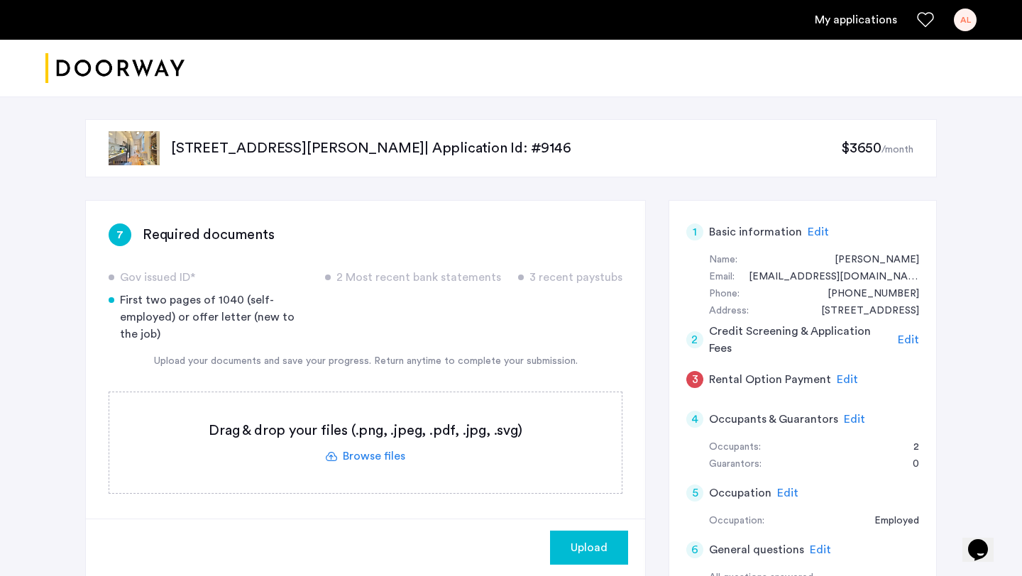
click at [350, 456] on label at bounding box center [365, 442] width 512 height 101
click at [0, 0] on input "file" at bounding box center [0, 0] width 0 height 0
click at [372, 459] on label at bounding box center [365, 442] width 512 height 101
click at [0, 0] on input "file" at bounding box center [0, 0] width 0 height 0
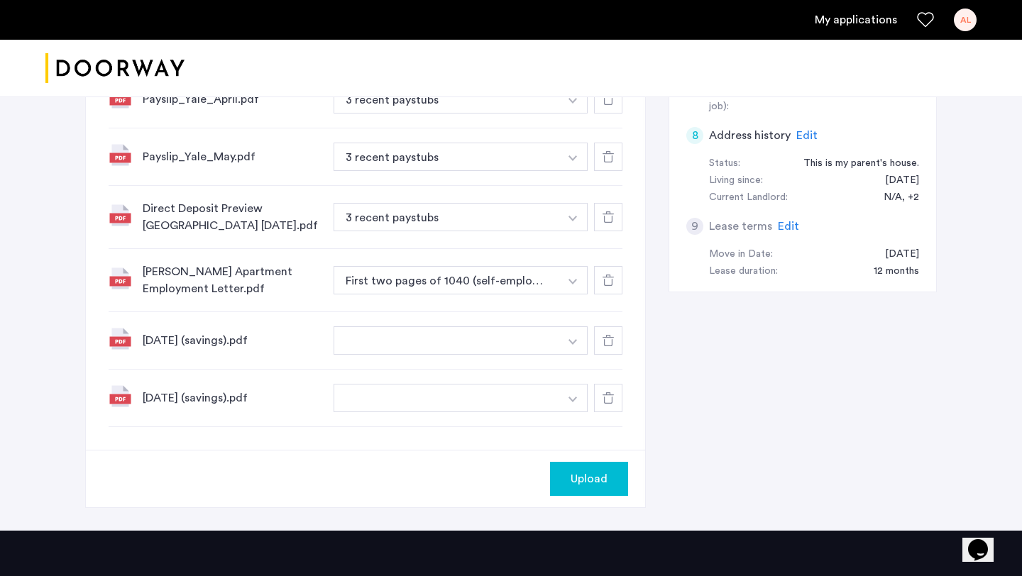
scroll to position [613, 0]
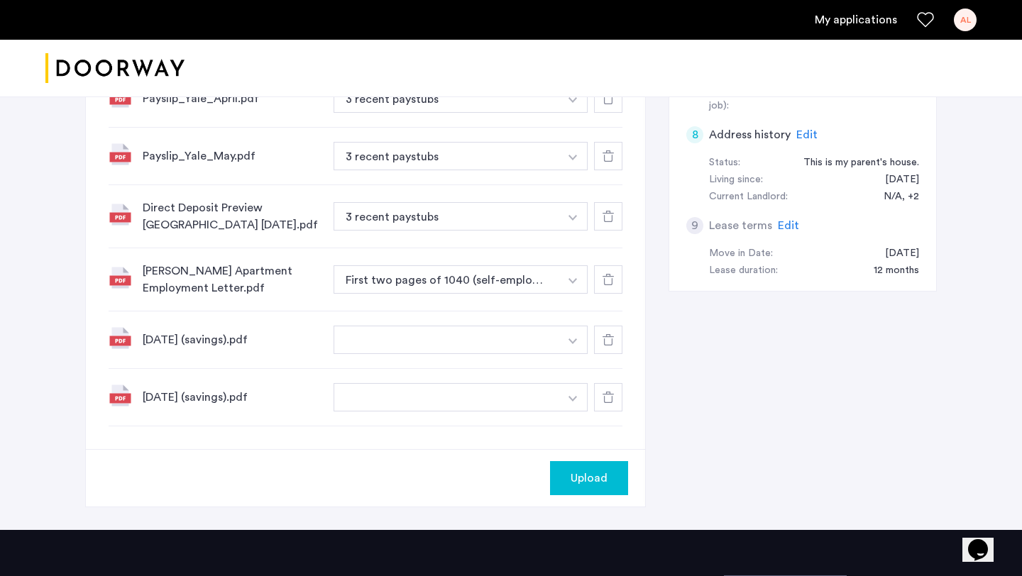
click at [546, 343] on button "button" at bounding box center [446, 340] width 226 height 28
click at [567, 342] on button "button" at bounding box center [572, 340] width 29 height 28
click at [553, 366] on input at bounding box center [460, 368] width 253 height 25
type input "**********"
click at [578, 365] on button "+" at bounding box center [575, 368] width 17 height 17
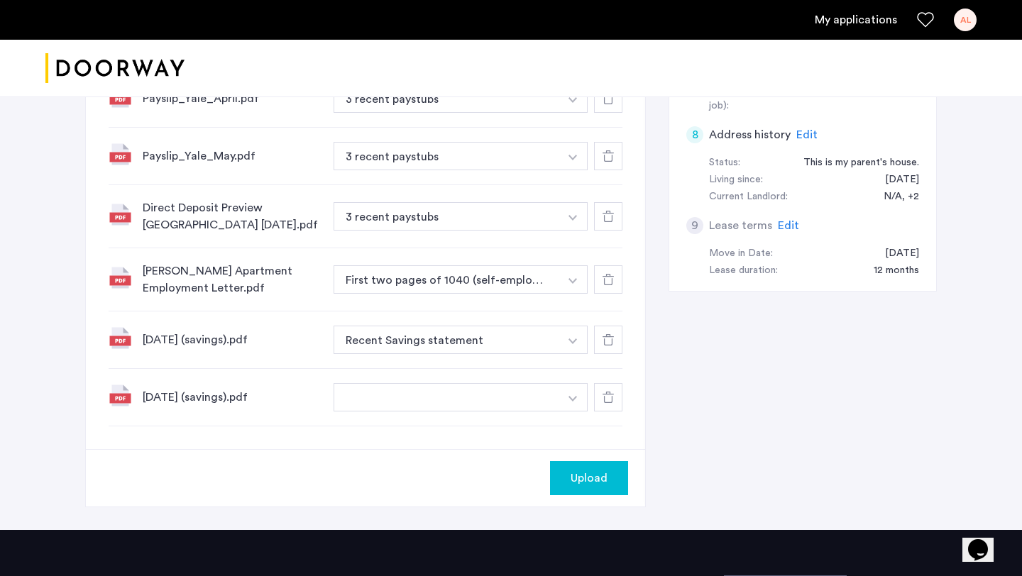
click at [558, 401] on button "button" at bounding box center [572, 397] width 29 height 28
click at [525, 425] on input at bounding box center [460, 426] width 253 height 25
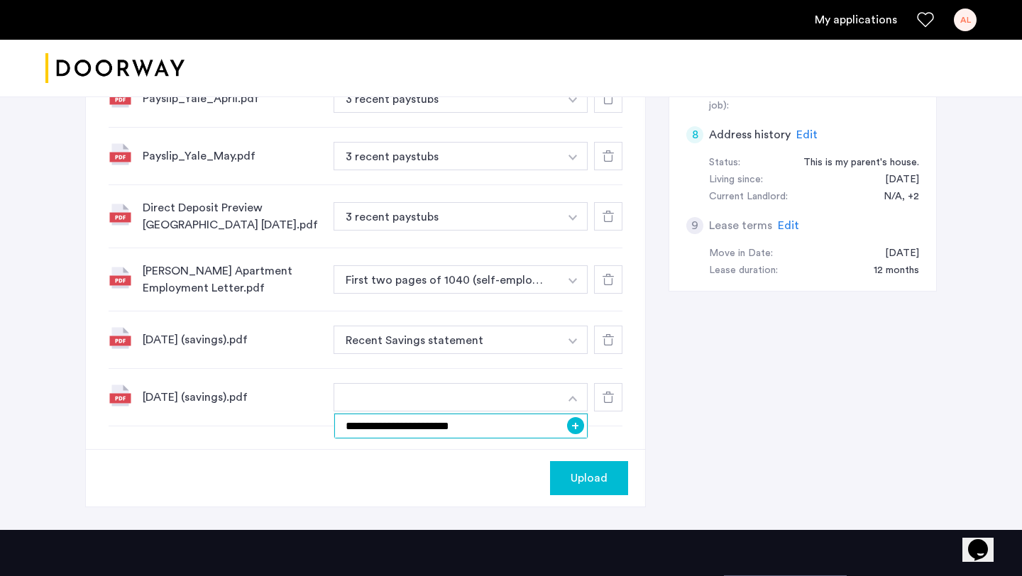
type input "**********"
click at [574, 428] on button "+" at bounding box center [575, 425] width 17 height 17
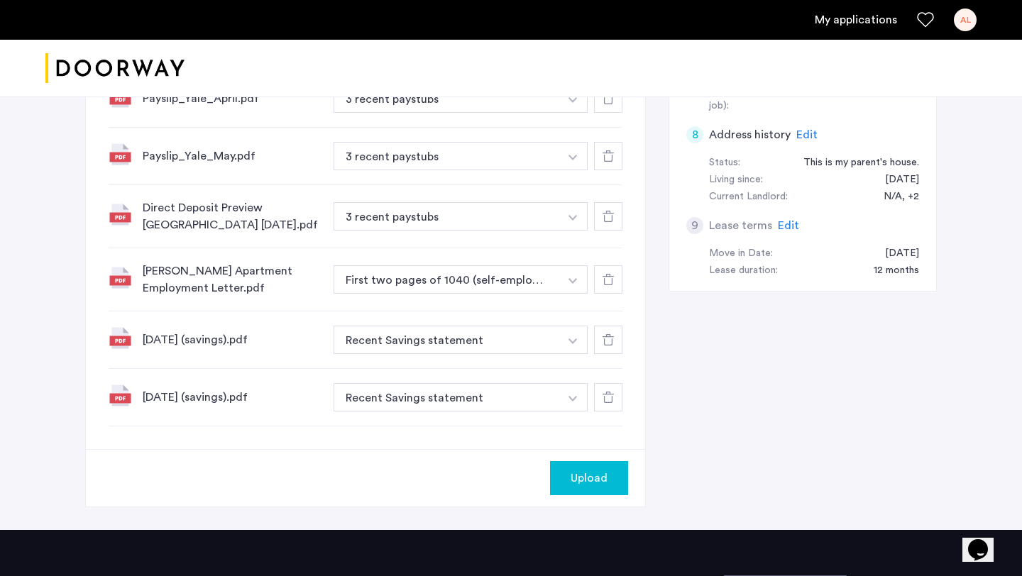
click at [580, 471] on span "Upload" at bounding box center [588, 478] width 37 height 17
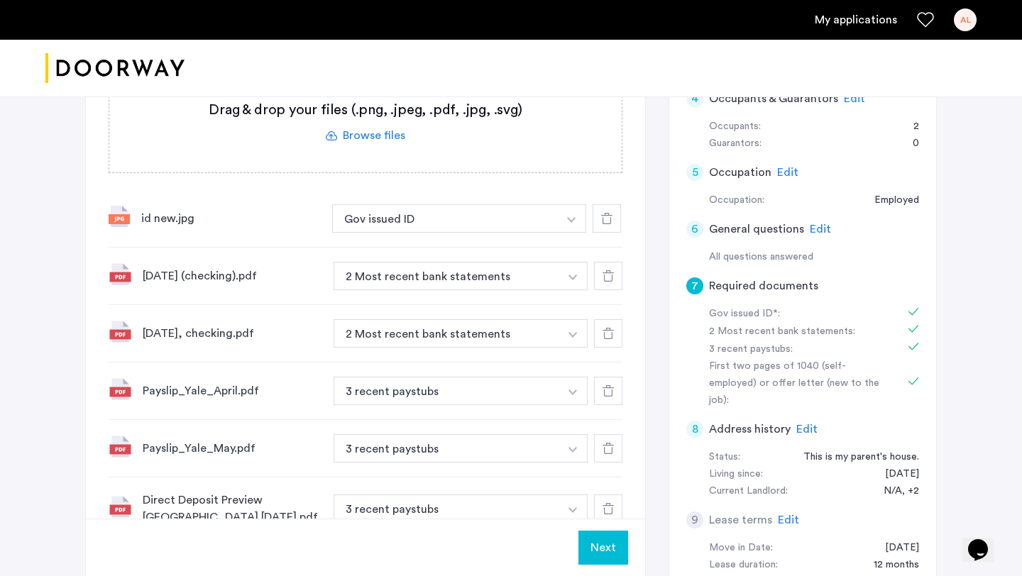
scroll to position [345, 0]
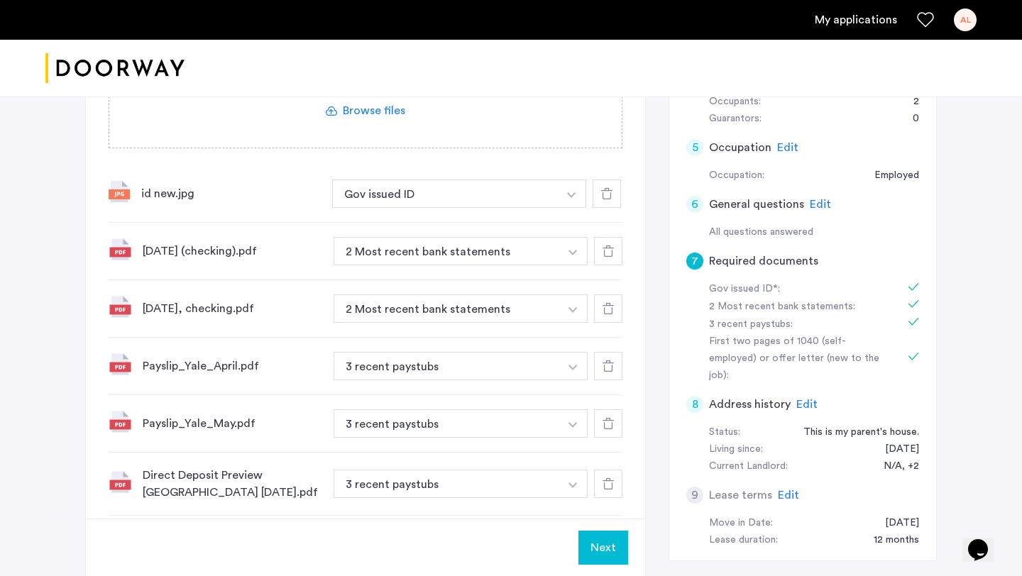
click at [601, 556] on button "Next" at bounding box center [603, 548] width 50 height 34
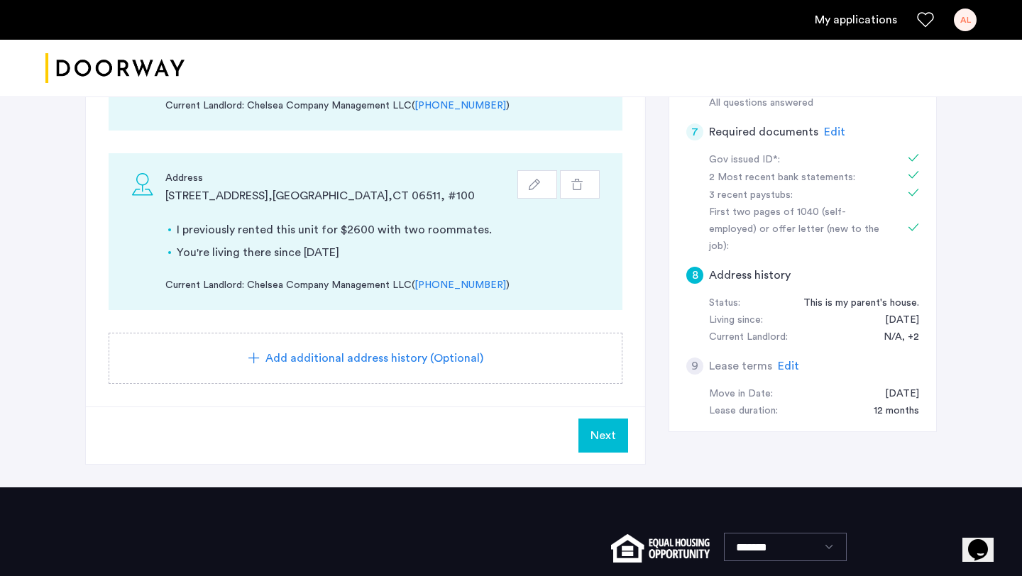
scroll to position [394, 0]
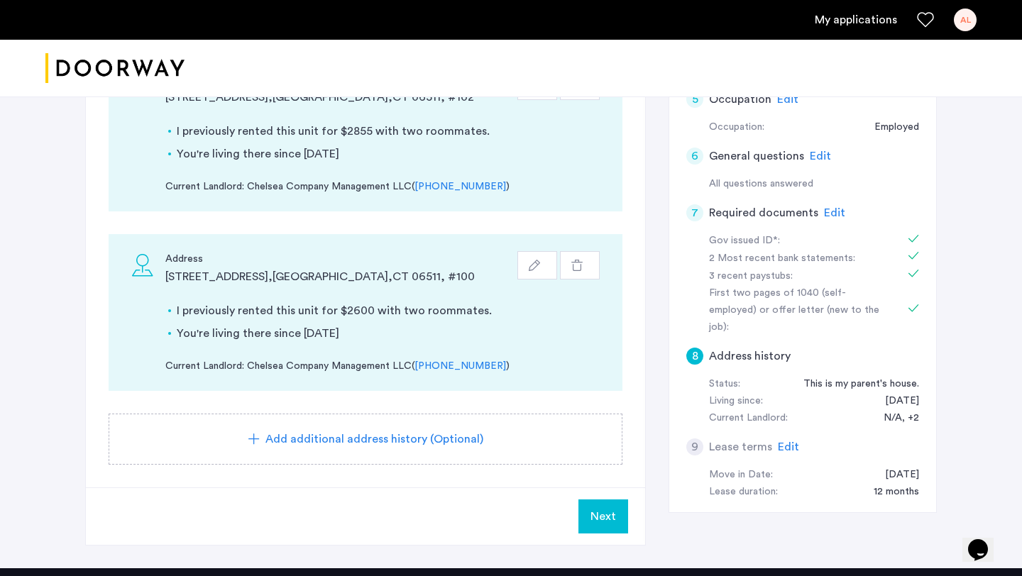
click at [833, 213] on span "Edit" at bounding box center [834, 212] width 21 height 11
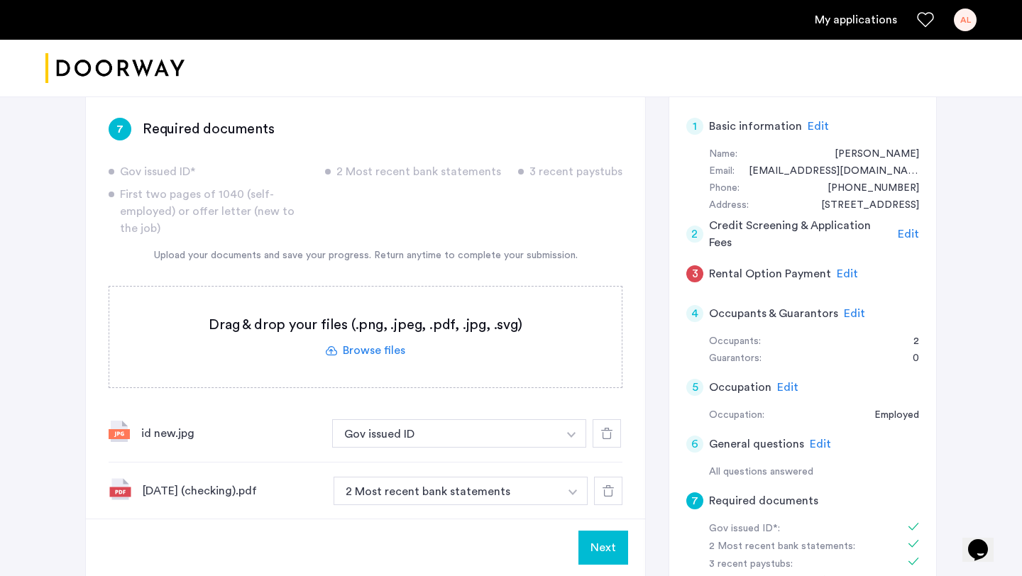
scroll to position [0, 0]
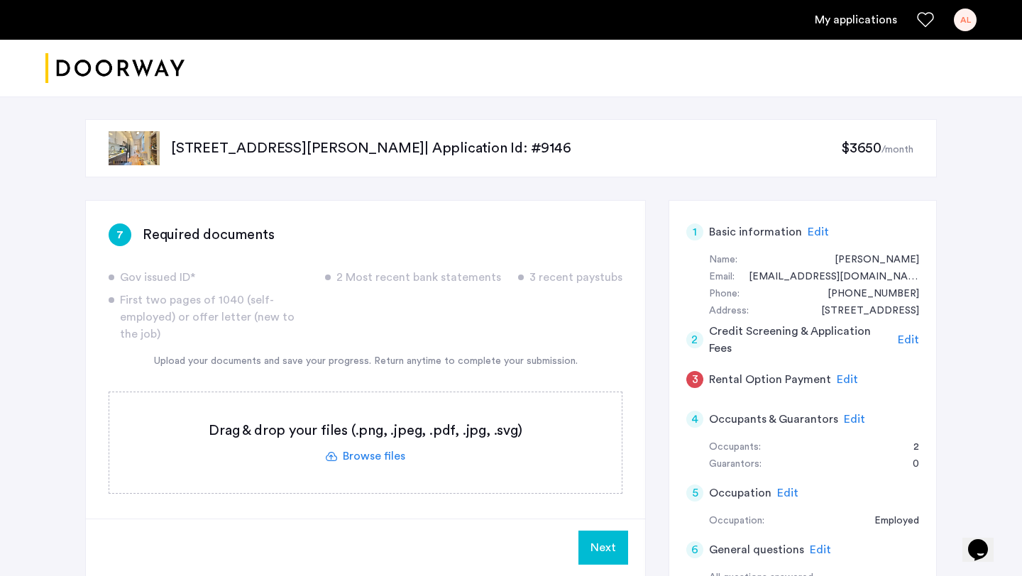
click at [373, 453] on label at bounding box center [365, 442] width 512 height 101
click at [0, 0] on input "file" at bounding box center [0, 0] width 0 height 0
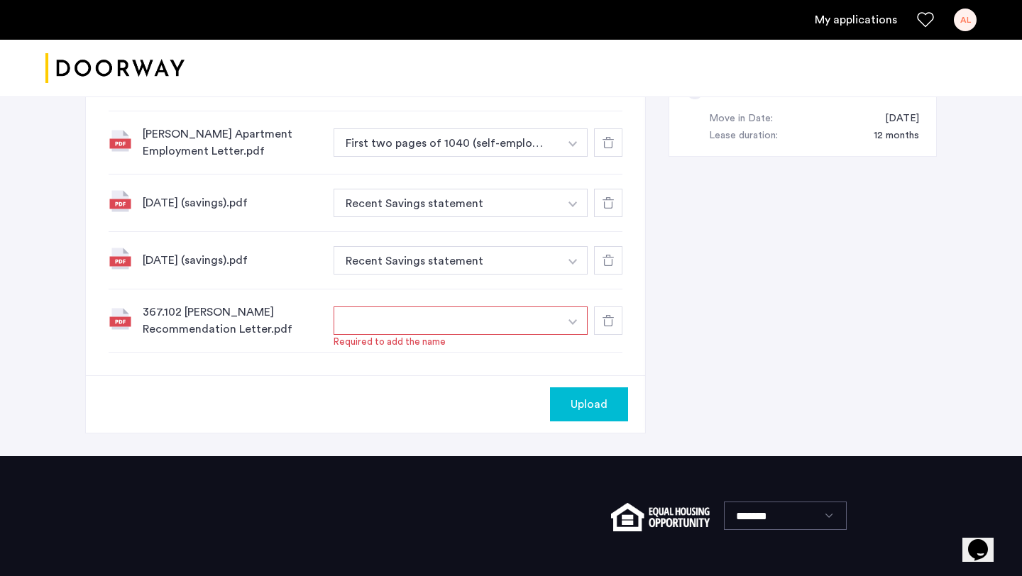
scroll to position [836, 0]
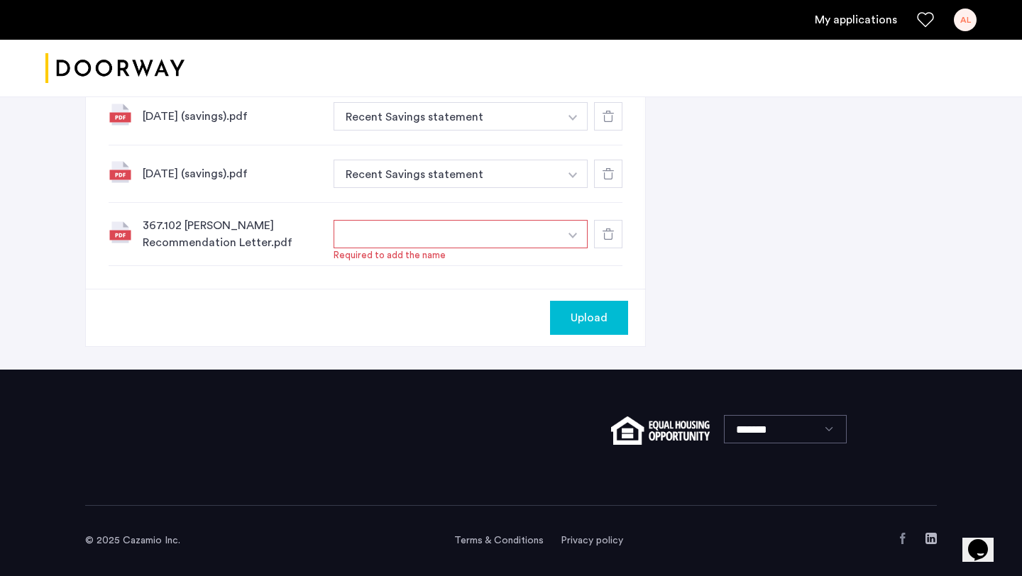
click at [461, 236] on button "button" at bounding box center [446, 234] width 226 height 28
click at [567, 237] on button "button" at bounding box center [572, 234] width 29 height 28
click at [533, 262] on input at bounding box center [460, 262] width 253 height 25
type input "*"
type input "**********"
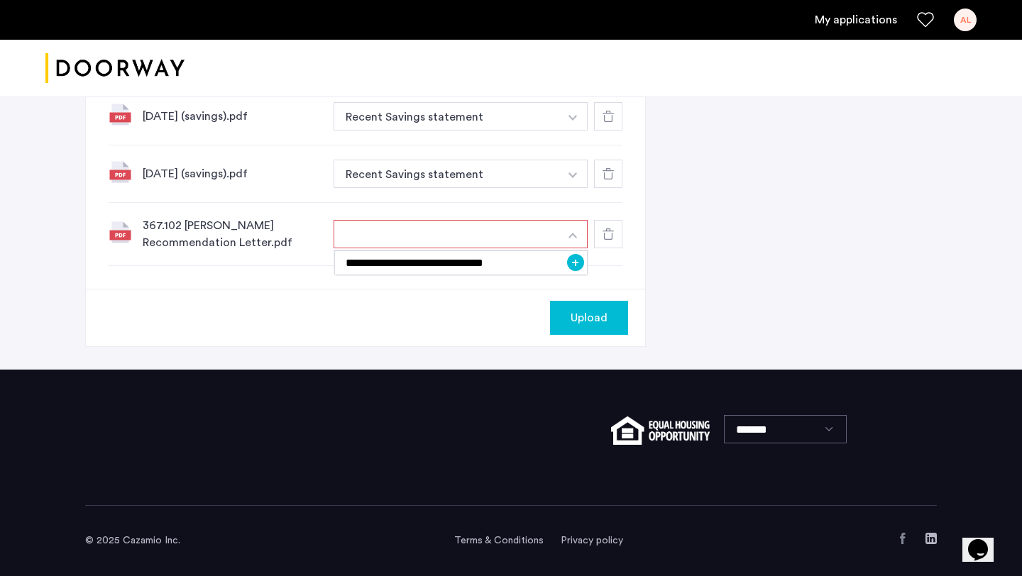
click at [577, 268] on button "+" at bounding box center [575, 262] width 17 height 17
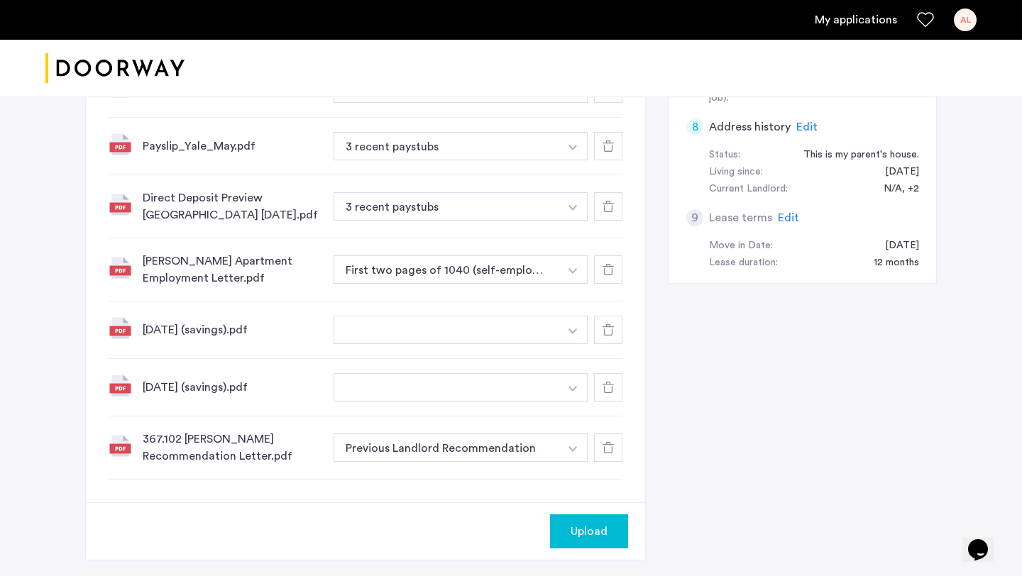
scroll to position [644, 0]
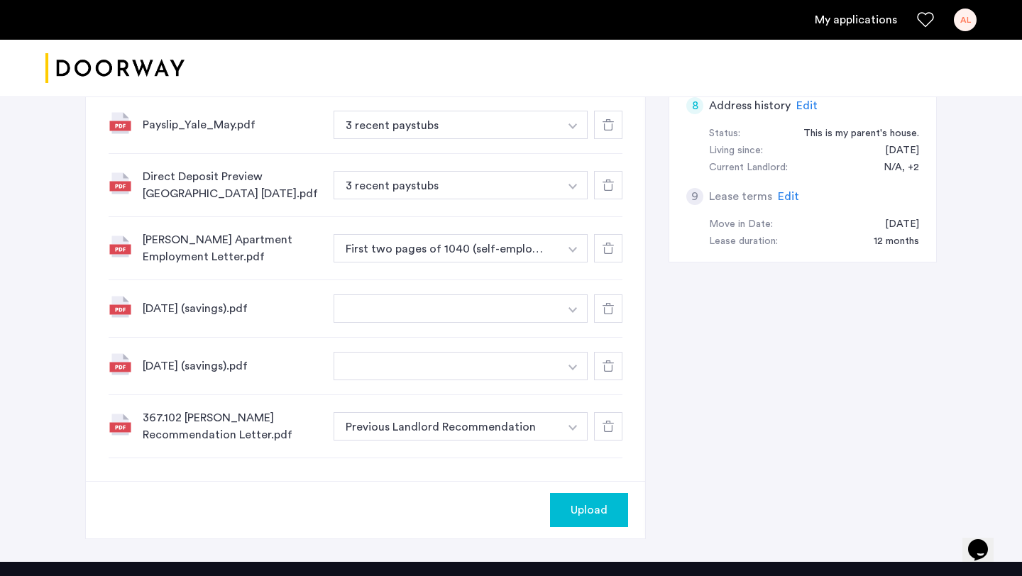
click at [566, 311] on button "button" at bounding box center [572, 308] width 29 height 28
click at [526, 328] on input at bounding box center [460, 337] width 253 height 25
click at [460, 336] on input "**********" at bounding box center [460, 337] width 253 height 25
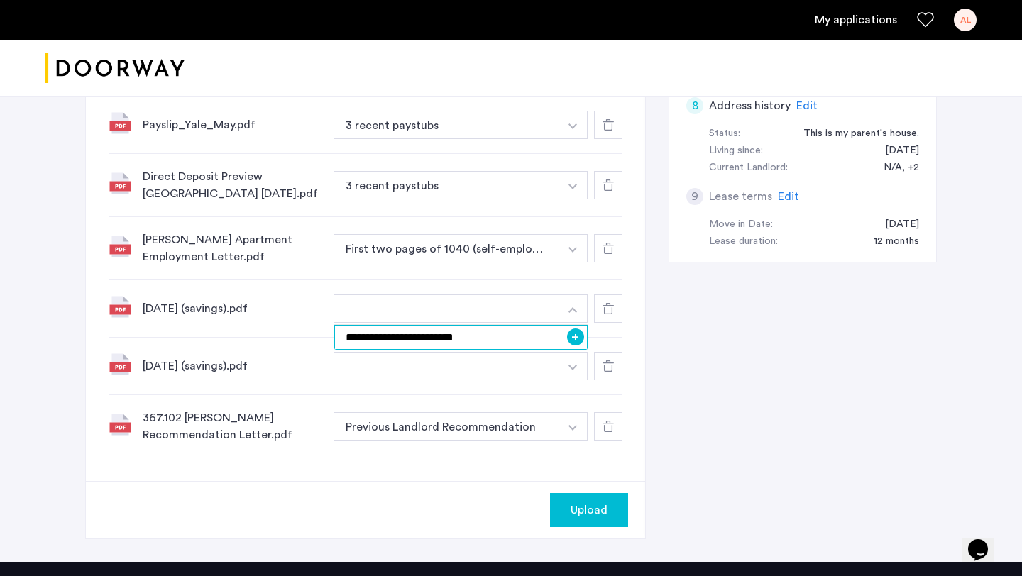
click at [499, 334] on input "**********" at bounding box center [460, 337] width 253 height 25
click at [464, 333] on input "**********" at bounding box center [460, 337] width 253 height 25
type input "**********"
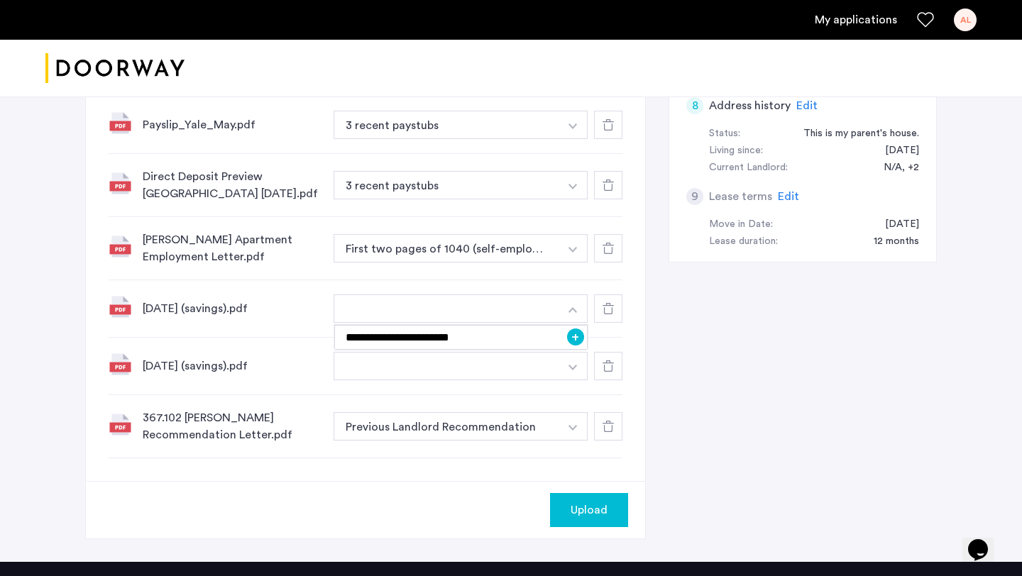
click at [580, 336] on button "+" at bounding box center [575, 336] width 17 height 17
click at [570, 370] on img "button" at bounding box center [572, 368] width 9 height 6
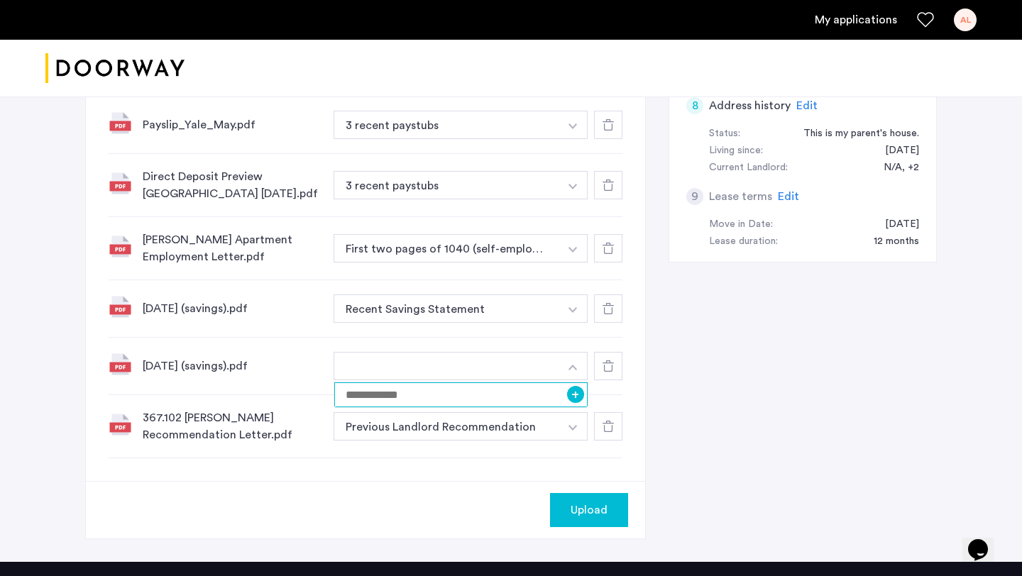
click at [519, 399] on input at bounding box center [460, 394] width 253 height 25
paste input "**********"
type input "**********"
click at [577, 397] on button "+" at bounding box center [575, 394] width 17 height 17
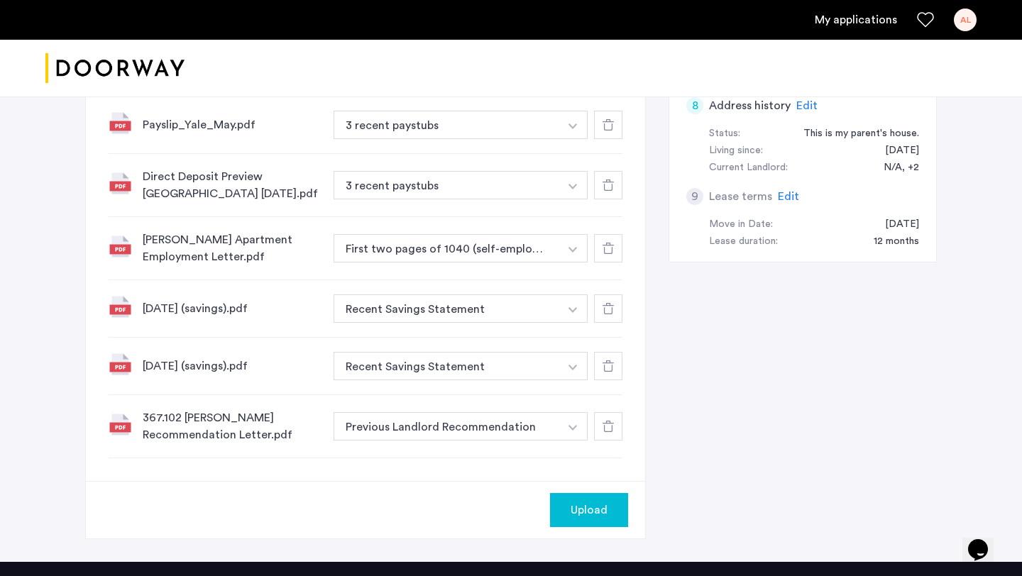
click at [591, 513] on span "Upload" at bounding box center [588, 510] width 37 height 17
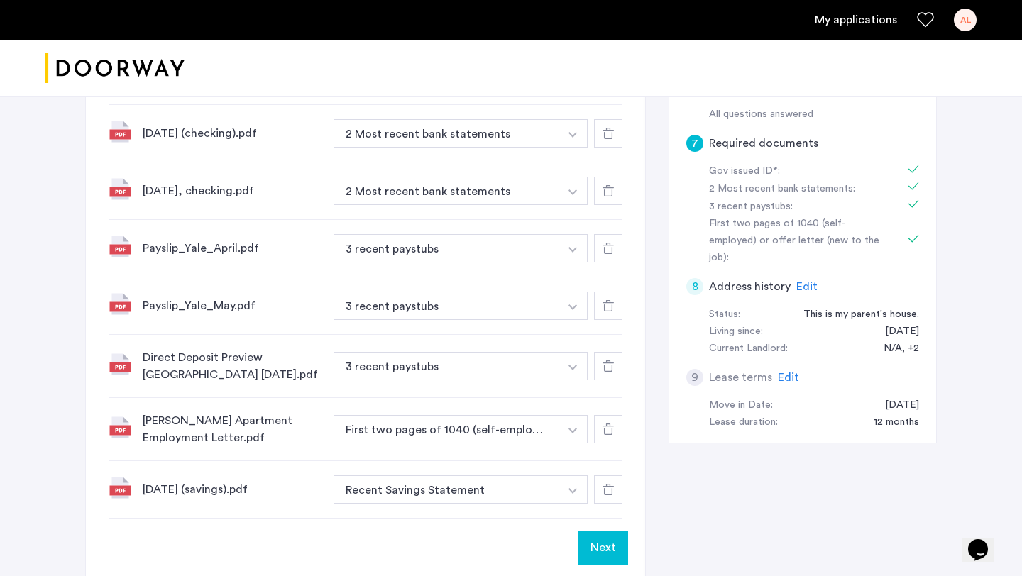
scroll to position [462, 0]
click at [596, 537] on button "Next" at bounding box center [603, 548] width 50 height 34
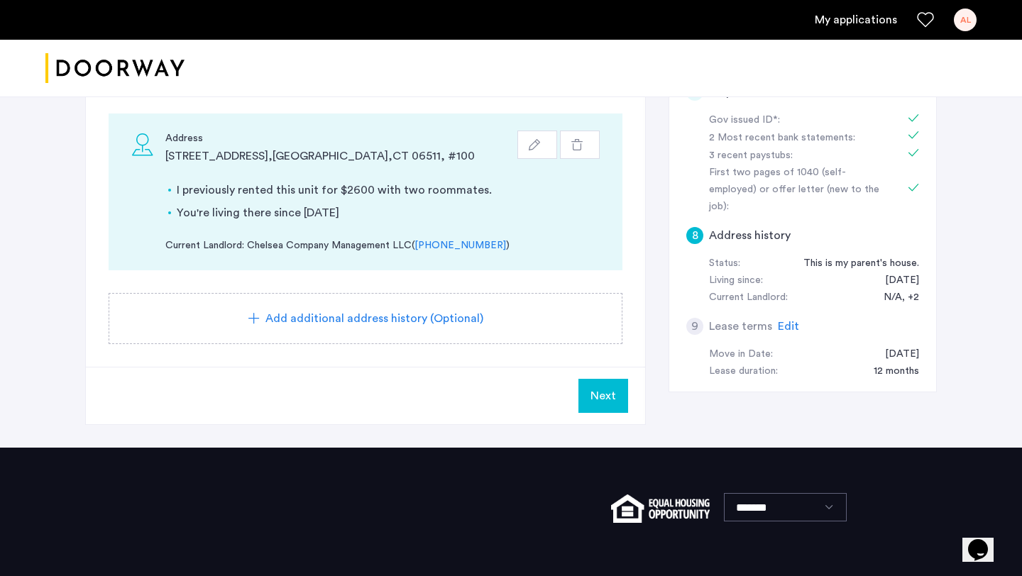
scroll to position [592, 0]
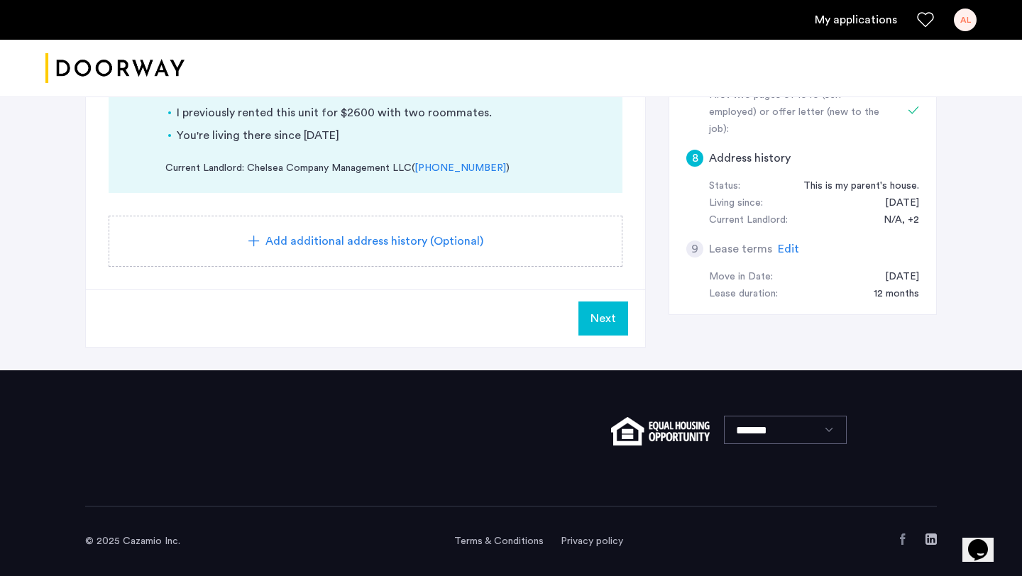
click at [604, 326] on span "Next" at bounding box center [603, 318] width 26 height 17
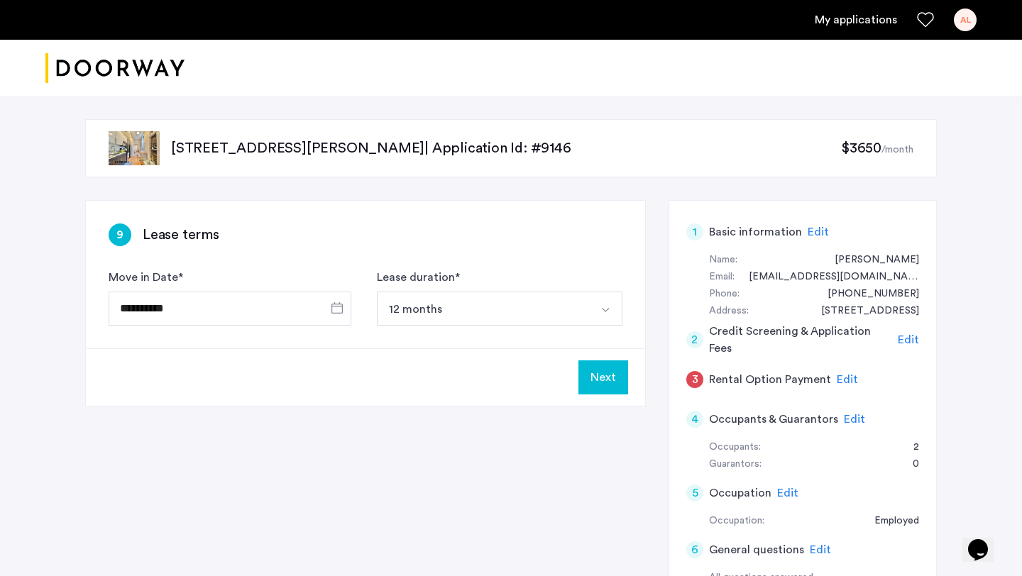
click at [602, 382] on button "Next" at bounding box center [603, 377] width 50 height 34
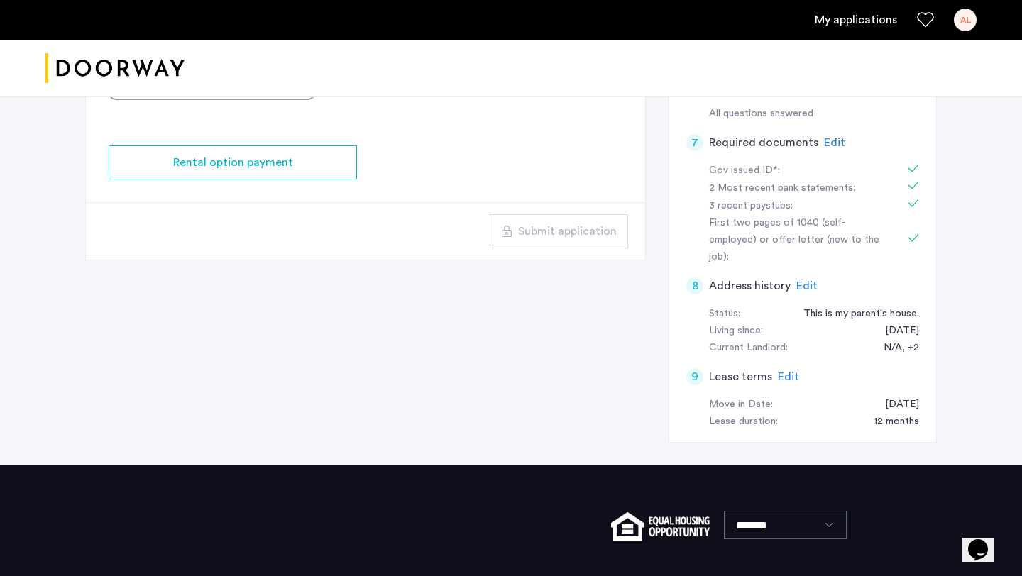
scroll to position [541, 0]
